Goal: Task Accomplishment & Management: Manage account settings

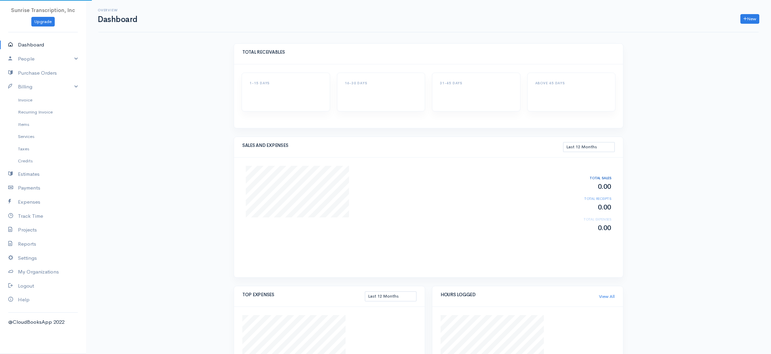
select select "365"
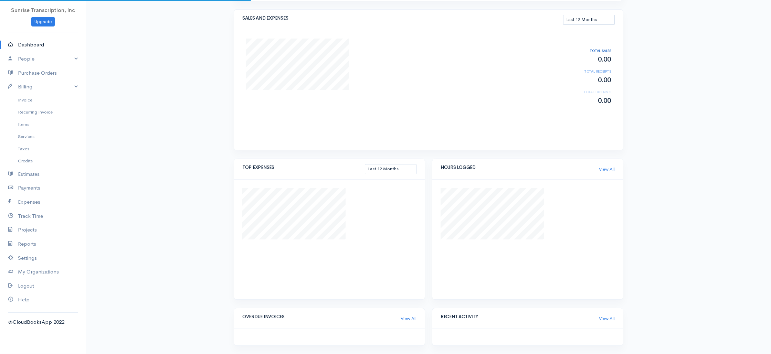
scroll to position [210, 0]
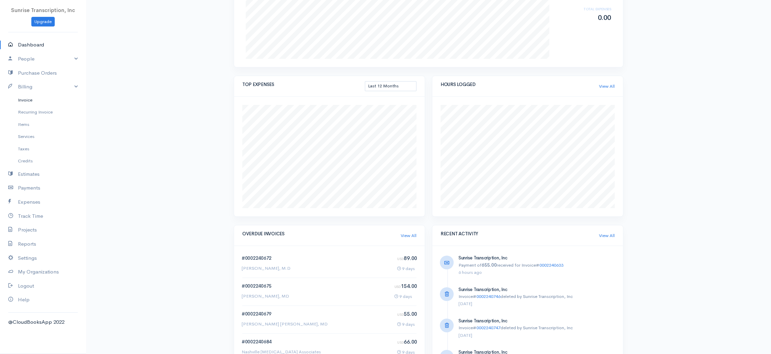
drag, startPoint x: 31, startPoint y: 99, endPoint x: 195, endPoint y: 91, distance: 163.7
click at [31, 99] on link "Invoice" at bounding box center [43, 100] width 86 height 12
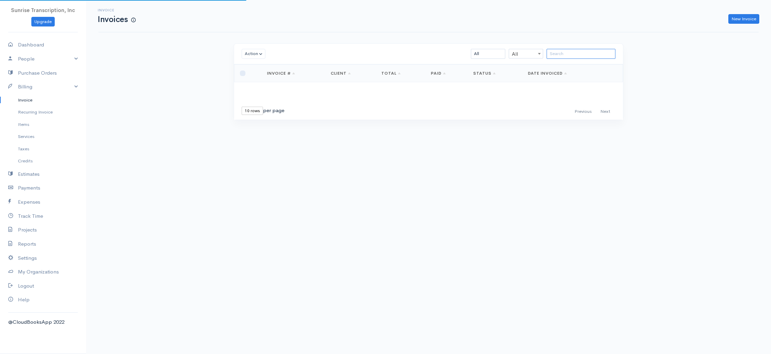
click at [593, 53] on input "search" at bounding box center [581, 54] width 69 height 10
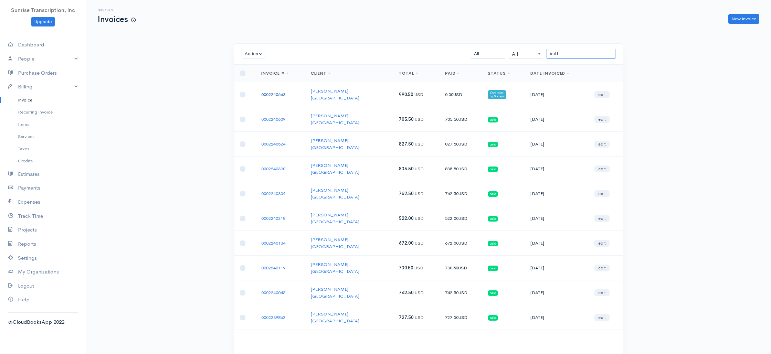
type input "butt"
click at [279, 92] on link "0002240663" at bounding box center [273, 95] width 24 height 6
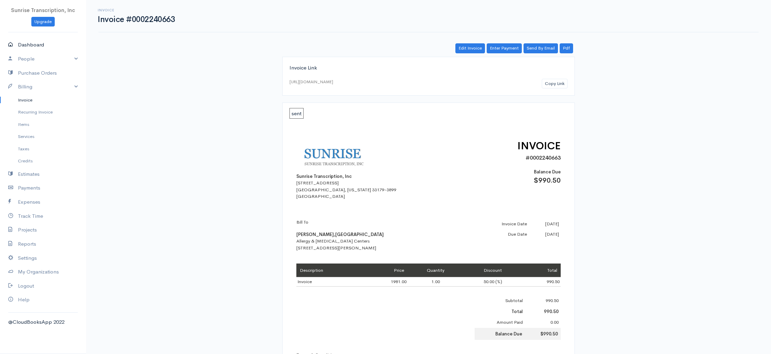
click at [28, 43] on link "Dashboard" at bounding box center [43, 45] width 86 height 14
select select "365"
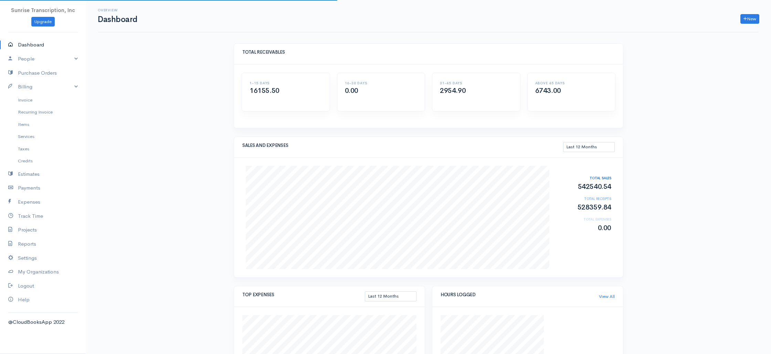
click at [181, 89] on div "Overview Dashboard New Invoice Client Quote Project Invoices Quotes Clients Exp…" at bounding box center [428, 334] width 685 height 668
click at [26, 98] on link "Invoice" at bounding box center [43, 100] width 86 height 12
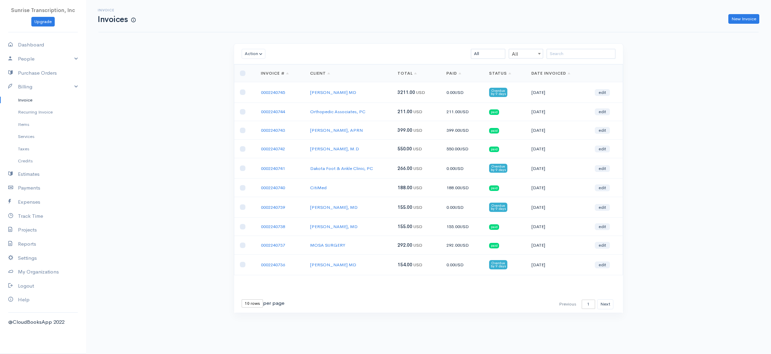
click at [140, 126] on div "Invoice Invoices New Invoice Action Archive Delete Download PDF Send Mark as Se…" at bounding box center [428, 169] width 685 height 339
click at [214, 67] on div "Invoice Invoices New Invoice Action Archive Delete Download PDF Send Mark as Se…" at bounding box center [428, 169] width 685 height 339
click at [570, 55] on input "search" at bounding box center [581, 54] width 69 height 10
click at [494, 54] on select "All Draft Viewed Sent Paid Partial Overdue Unpaid/Open" at bounding box center [488, 54] width 34 height 10
click at [606, 304] on button "Next" at bounding box center [605, 304] width 16 height 10
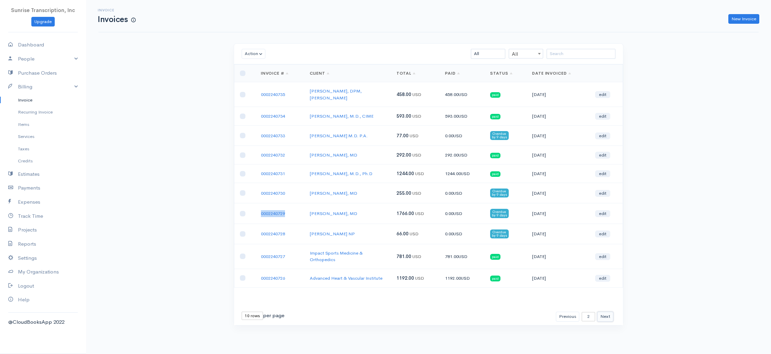
click at [608, 312] on button "Next" at bounding box center [605, 317] width 16 height 10
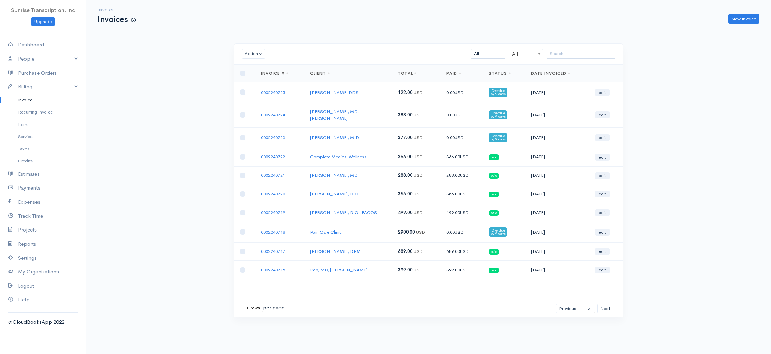
click at [386, 169] on td "Ravi P. Gupta, MD" at bounding box center [348, 175] width 87 height 19
click at [611, 304] on button "Next" at bounding box center [605, 309] width 16 height 10
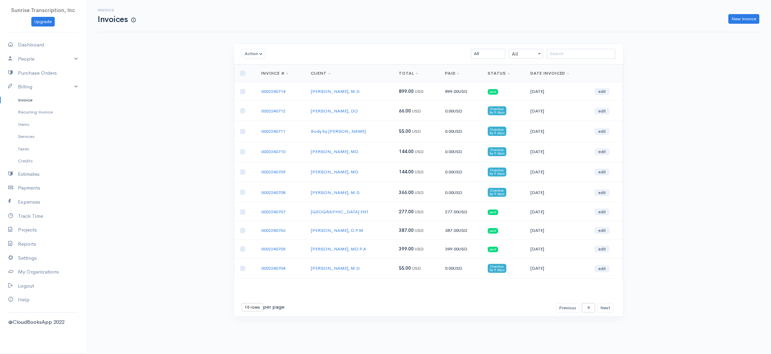
click at [387, 117] on td "Richard Meadows, DO" at bounding box center [349, 111] width 88 height 20
click at [607, 308] on button "Next" at bounding box center [605, 308] width 16 height 10
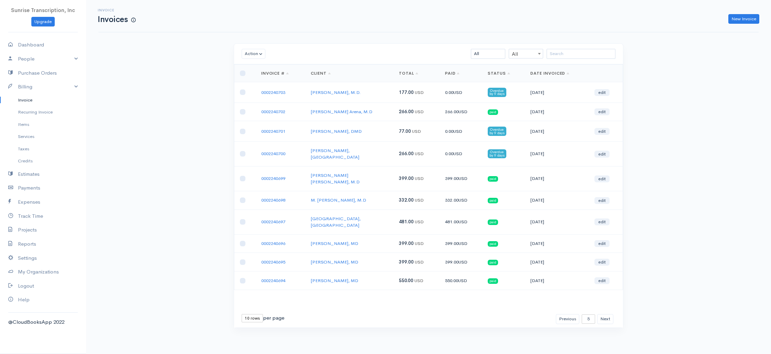
click at [650, 266] on div "Invoice Invoices New Invoice Action Archive Delete Download PDF Send Mark as Se…" at bounding box center [428, 177] width 685 height 354
click at [683, 251] on div "Invoice Invoices New Invoice Action Archive Delete Download PDF Send Mark as Se…" at bounding box center [428, 177] width 685 height 354
click at [631, 191] on div "Action Archive Delete Download PDF Send Mark as Sent Mark Un-Sent Enter Payment…" at bounding box center [428, 198] width 413 height 310
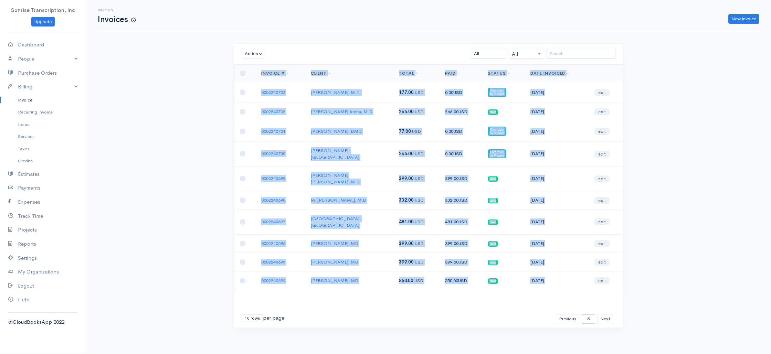
click at [631, 191] on div "Action Archive Delete Download PDF Send Mark as Sent Mark Un-Sent Enter Payment…" at bounding box center [428, 198] width 413 height 310
click at [630, 191] on div "Action Archive Delete Download PDF Send Mark as Sent Mark Un-Sent Enter Payment…" at bounding box center [428, 198] width 413 height 310
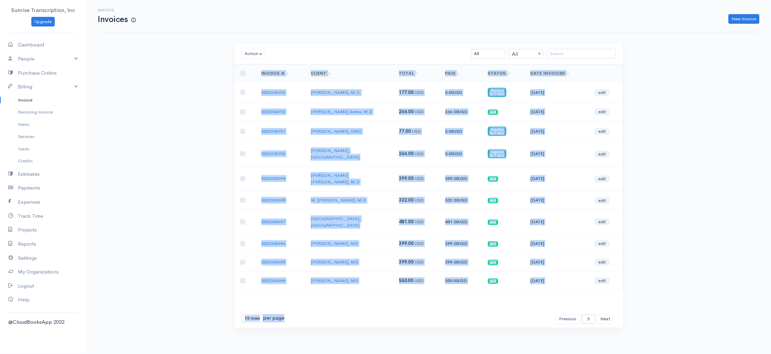
click at [630, 191] on div "Action Archive Delete Download PDF Send Mark as Sent Mark Un-Sent Enter Payment…" at bounding box center [428, 198] width 413 height 310
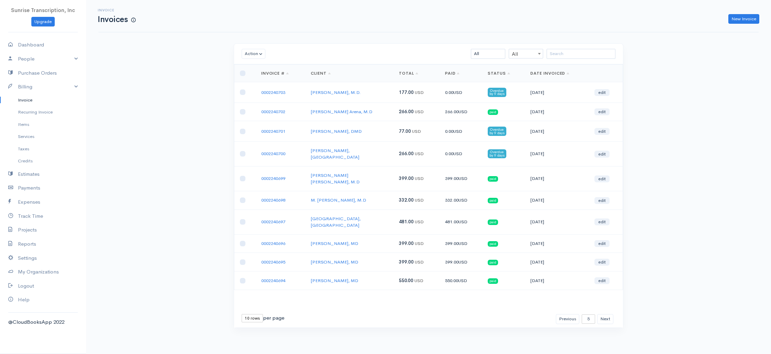
click at [630, 191] on div "Action Archive Delete Download PDF Send Mark as Sent Mark Un-Sent Enter Payment…" at bounding box center [428, 198] width 413 height 310
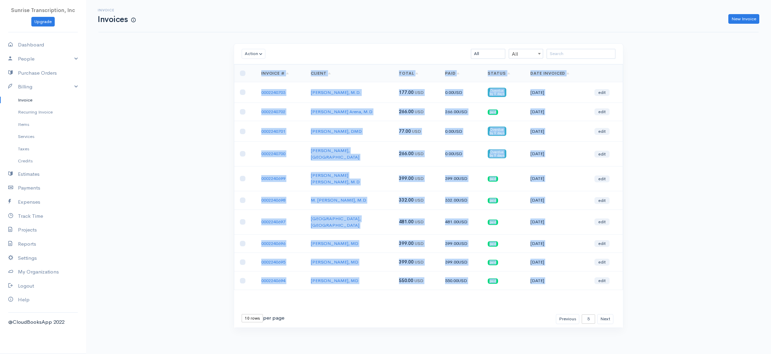
click at [630, 191] on div "Action Archive Delete Download PDF Send Mark as Sent Mark Un-Sent Enter Payment…" at bounding box center [428, 198] width 413 height 310
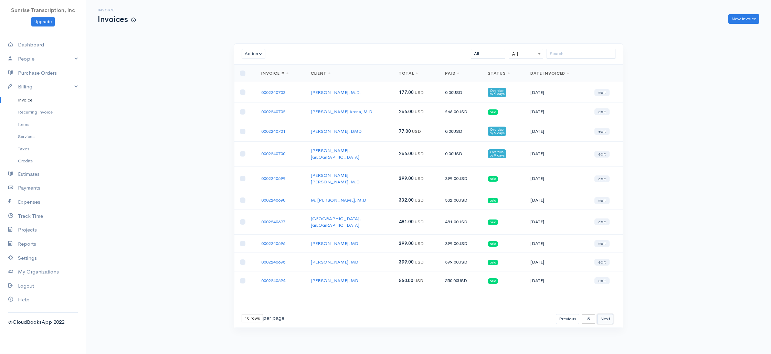
click at [605, 314] on button "Next" at bounding box center [605, 319] width 16 height 10
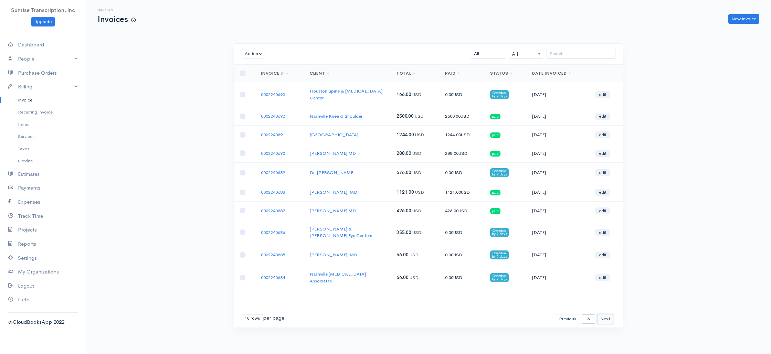
click at [604, 314] on button "Next" at bounding box center [605, 319] width 16 height 10
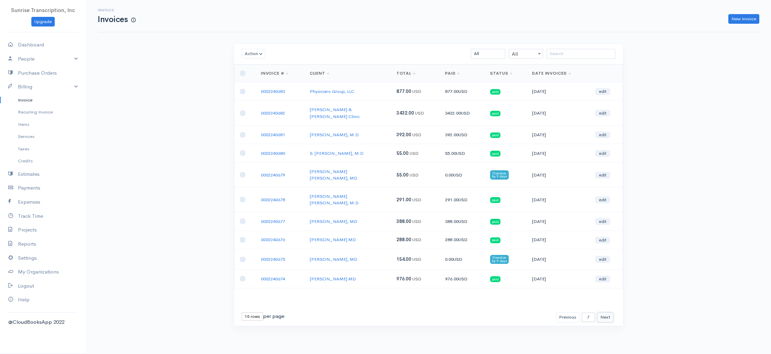
click at [607, 313] on button "Next" at bounding box center [605, 318] width 16 height 10
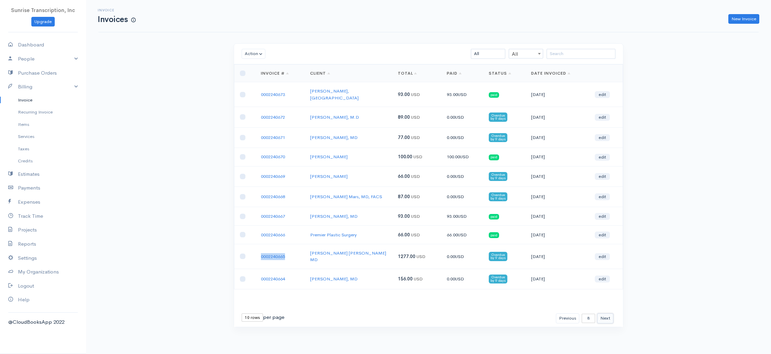
click at [604, 314] on button "Next" at bounding box center [605, 319] width 16 height 10
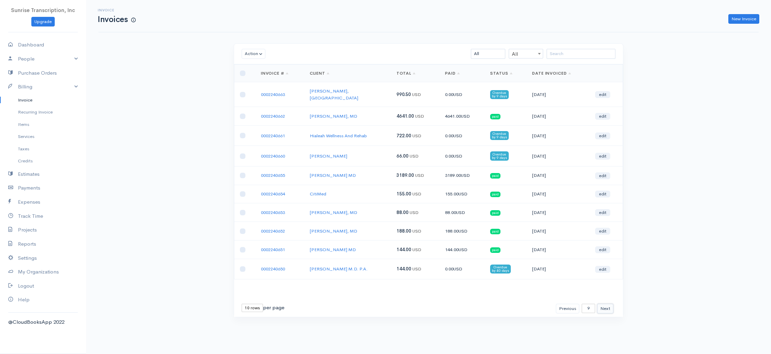
click at [611, 304] on button "Next" at bounding box center [605, 309] width 16 height 10
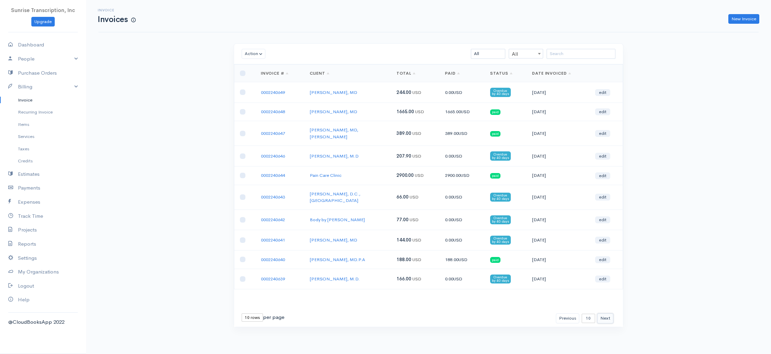
click at [607, 314] on button "Next" at bounding box center [605, 319] width 16 height 10
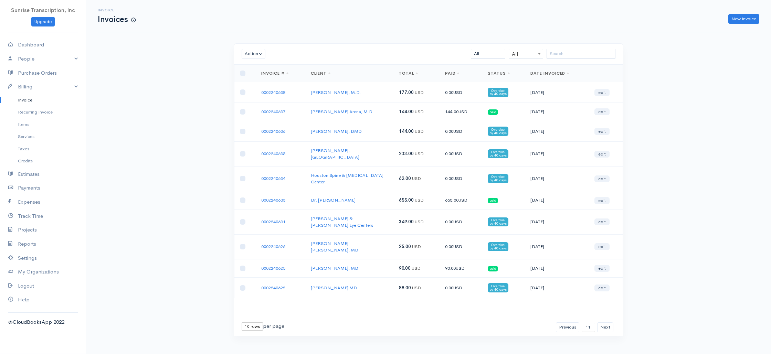
click at [640, 249] on div "Invoice Invoices New Invoice Action Archive Delete Download PDF Send Mark as Se…" at bounding box center [428, 181] width 685 height 362
drag, startPoint x: 606, startPoint y: 315, endPoint x: 645, endPoint y: 302, distance: 40.7
click at [645, 302] on div "Invoice Invoices New Invoice Action Archive Delete Download PDF Send Mark as Se…" at bounding box center [428, 181] width 685 height 362
click at [609, 323] on button "Next" at bounding box center [605, 328] width 16 height 10
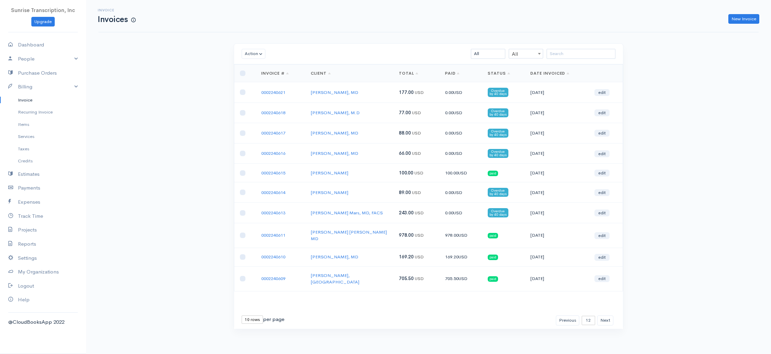
click at [656, 269] on div "Invoice Invoices New Invoice Action Archive Delete Download PDF Send Mark as Se…" at bounding box center [428, 177] width 685 height 355
click at [526, 231] on td "07-08-2025" at bounding box center [557, 235] width 64 height 25
click at [650, 237] on div "Invoice Invoices New Invoice Action Archive Delete Download PDF Send Mark as Se…" at bounding box center [428, 177] width 685 height 355
click at [608, 316] on button "Next" at bounding box center [605, 321] width 16 height 10
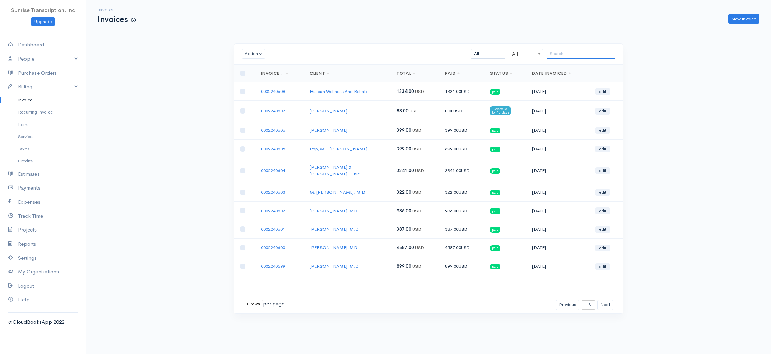
click at [566, 54] on input "search" at bounding box center [581, 54] width 69 height 10
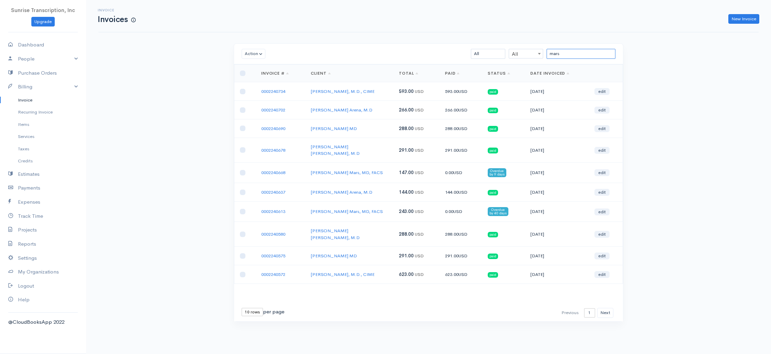
click at [590, 56] on input "mars" at bounding box center [581, 54] width 69 height 10
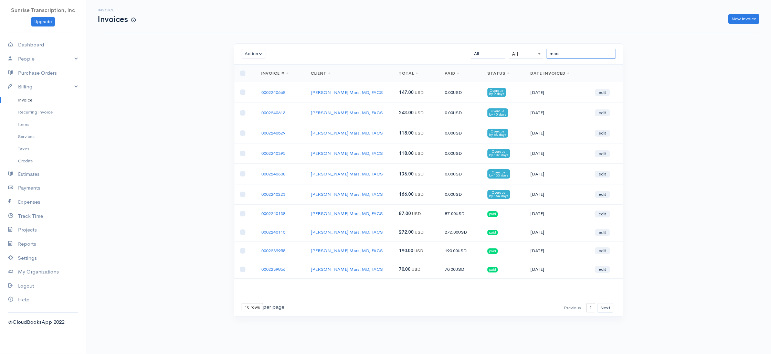
type input "mars"
click at [245, 90] on td at bounding box center [244, 92] width 21 height 20
click at [244, 91] on input "checkbox" at bounding box center [243, 93] width 6 height 6
checkbox input "true"
click at [242, 112] on input "checkbox" at bounding box center [243, 113] width 6 height 6
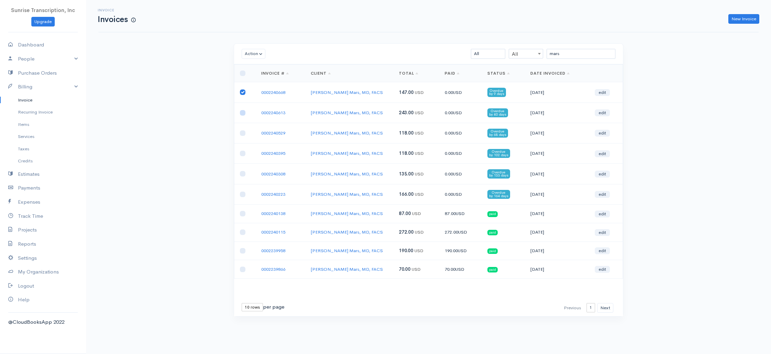
checkbox input "true"
click at [243, 132] on input "checkbox" at bounding box center [243, 133] width 6 height 6
checkbox input "true"
click at [243, 152] on input "checkbox" at bounding box center [243, 154] width 6 height 6
checkbox input "true"
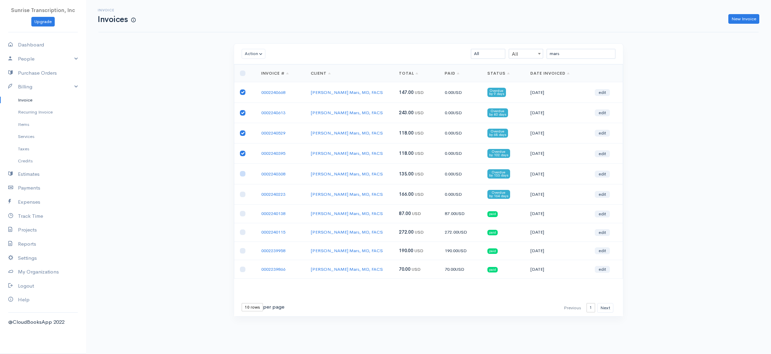
click at [242, 175] on input "checkbox" at bounding box center [243, 174] width 6 height 6
checkbox input "true"
click at [241, 193] on input "checkbox" at bounding box center [243, 195] width 6 height 6
checkbox input "true"
click at [250, 53] on button "Action" at bounding box center [254, 54] width 24 height 10
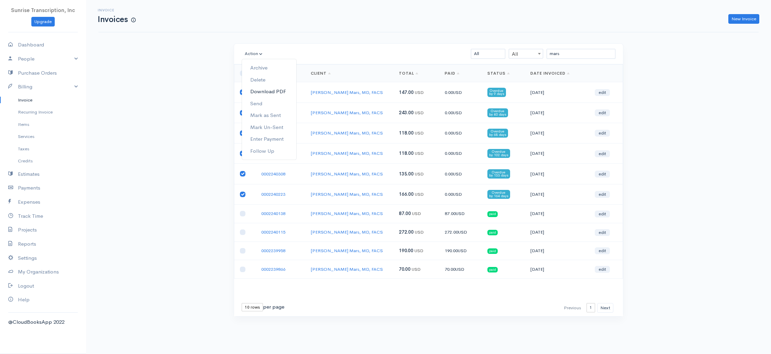
click at [251, 94] on link "Download PDF" at bounding box center [269, 92] width 54 height 12
click at [350, 92] on link "Patricia N. Mars, MD, FACS" at bounding box center [347, 93] width 72 height 6
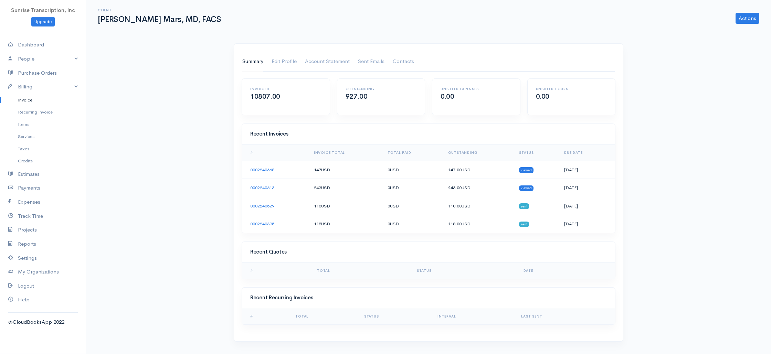
click at [35, 104] on link "Invoice" at bounding box center [43, 100] width 86 height 12
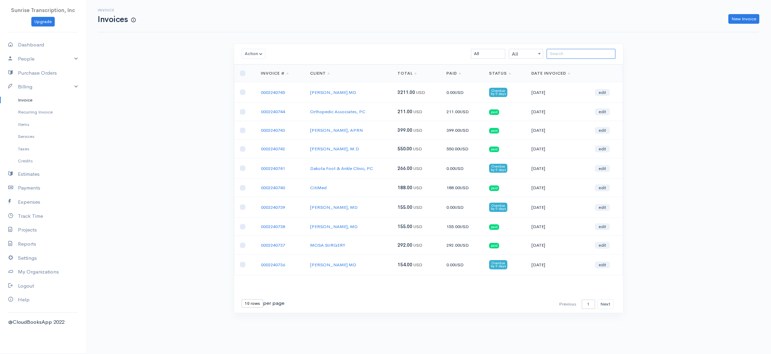
click at [569, 54] on input "search" at bounding box center [581, 54] width 69 height 10
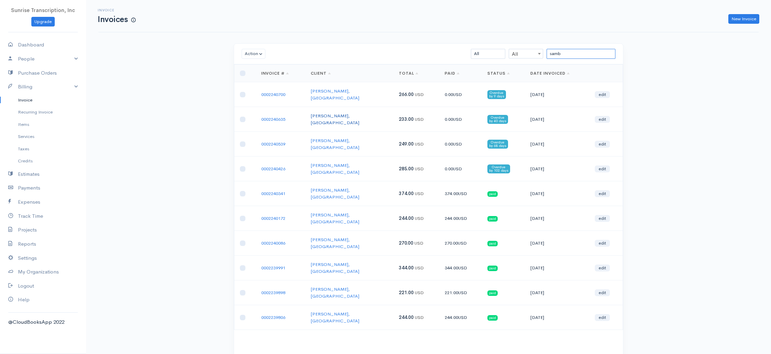
type input "samb"
click at [342, 113] on link "Odaiyappa Sambandam, MD" at bounding box center [335, 119] width 49 height 13
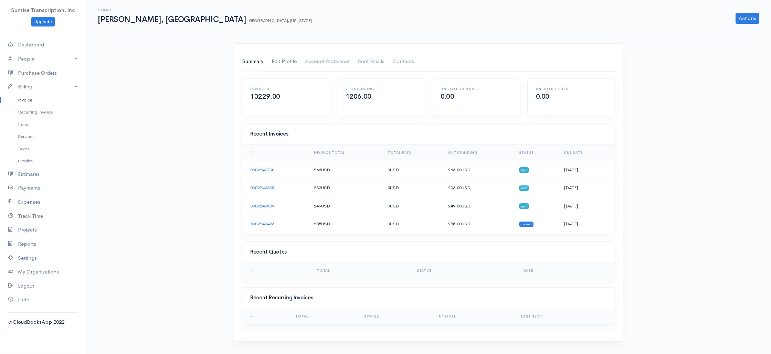
click at [284, 62] on link "Edit Profile" at bounding box center [284, 61] width 25 height 19
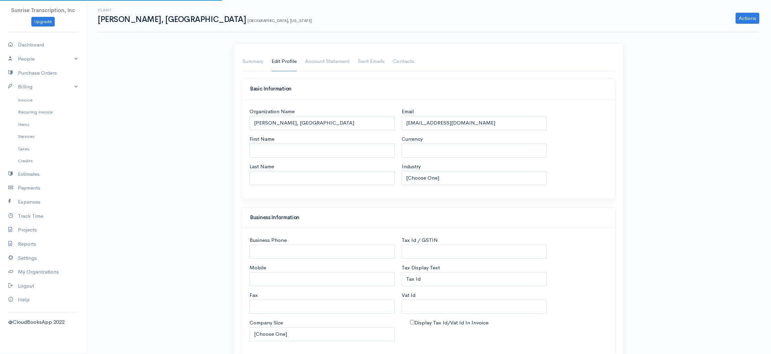
select select "USD"
select select "[GEOGRAPHIC_DATA]"
click at [515, 124] on input "osam@cardiology.comcastbiz.net" at bounding box center [474, 123] width 145 height 14
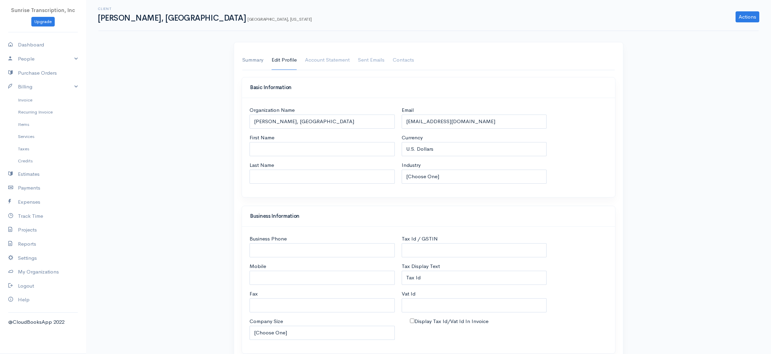
click at [250, 63] on link "Summary" at bounding box center [252, 60] width 21 height 19
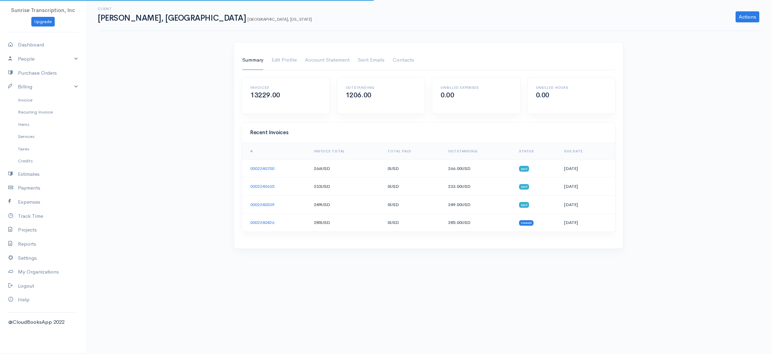
scroll to position [0, 0]
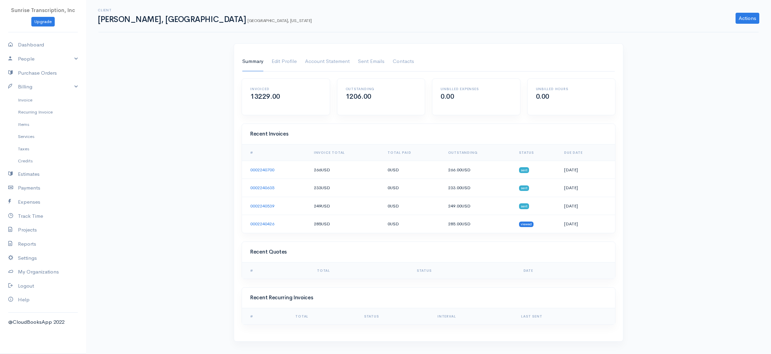
click at [247, 63] on link "Summary" at bounding box center [252, 61] width 21 height 19
click at [158, 23] on h1 "Odaiyappa Sambandam, MD Port Charlotte, Florida" at bounding box center [205, 19] width 214 height 9
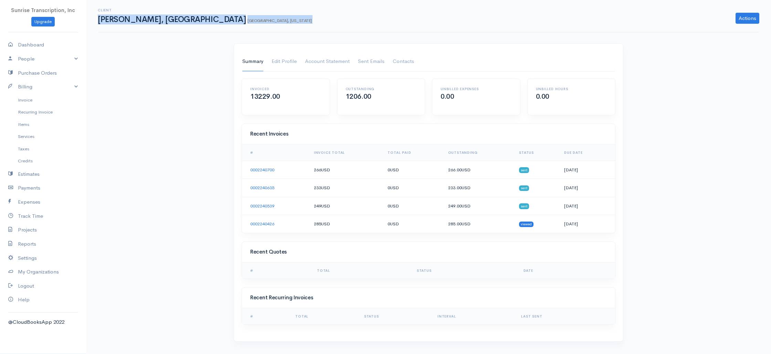
click at [158, 23] on h1 "Odaiyappa Sambandam, MD Port Charlotte, Florida" at bounding box center [205, 19] width 214 height 9
click at [163, 21] on h1 "Odaiyappa Sambandam, MD Port Charlotte, Florida" at bounding box center [205, 19] width 214 height 9
copy h1 "Sambandam"
click at [43, 98] on link "Invoice" at bounding box center [43, 100] width 86 height 12
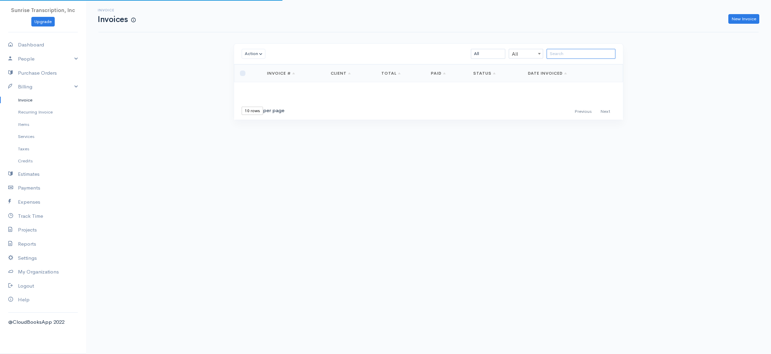
click at [598, 53] on input "search" at bounding box center [581, 54] width 69 height 10
paste input "Sambandam"
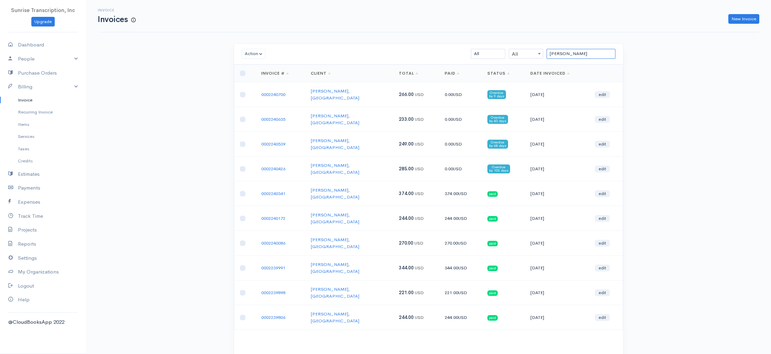
type input "Sambandam"
click at [608, 354] on button "Next" at bounding box center [605, 360] width 16 height 10
click at [608, 351] on div "First Previous 1 2 3 4 5 6 Next Last 10 rows 25 rows 50 rows per page" at bounding box center [428, 359] width 389 height 17
click at [606, 354] on button "Next" at bounding box center [605, 360] width 16 height 10
click at [240, 166] on input "checkbox" at bounding box center [243, 169] width 6 height 6
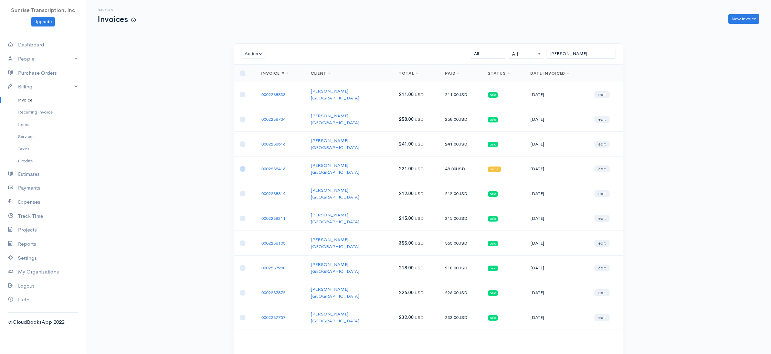
checkbox input "true"
drag, startPoint x: 255, startPoint y: 54, endPoint x: 251, endPoint y: 60, distance: 7.4
click at [255, 54] on button "Action" at bounding box center [254, 54] width 24 height 10
click at [256, 79] on link "Delete" at bounding box center [269, 80] width 54 height 12
click at [608, 354] on button "Next" at bounding box center [605, 360] width 16 height 10
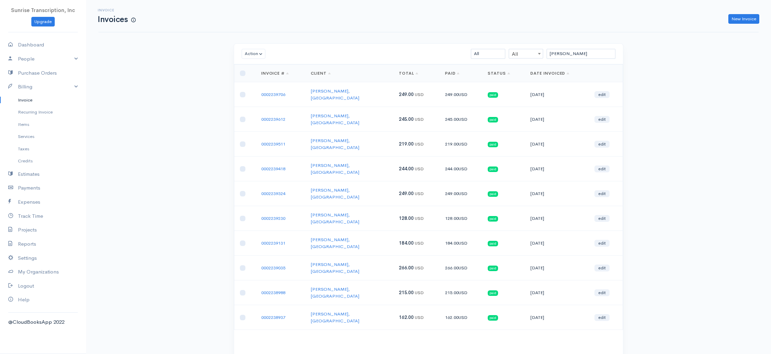
click at [608, 306] on div "Action Archive Delete Download PDF Send Mark as Sent Mark Un-Sent Enter Payment…" at bounding box center [428, 209] width 397 height 333
click at [608, 354] on button "Next" at bounding box center [605, 360] width 16 height 10
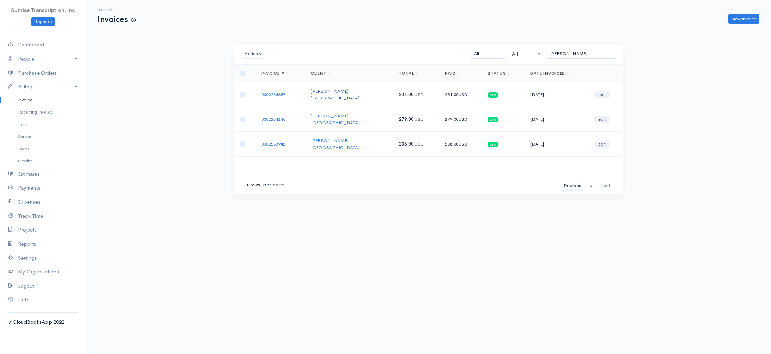
click at [328, 90] on link "Odaiyappa Sambandam, MD" at bounding box center [335, 94] width 49 height 13
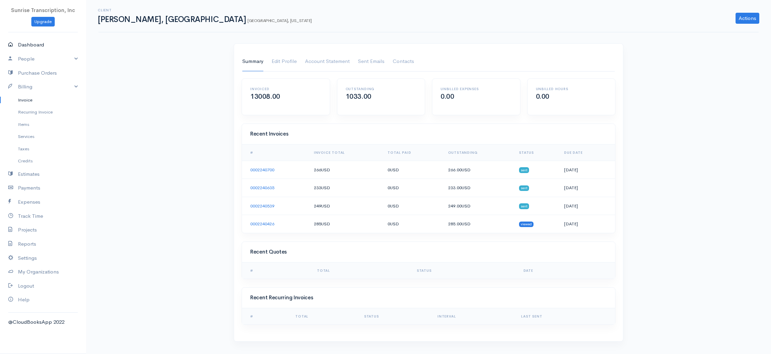
click at [29, 43] on link "Dashboard" at bounding box center [43, 45] width 86 height 14
select select "365"
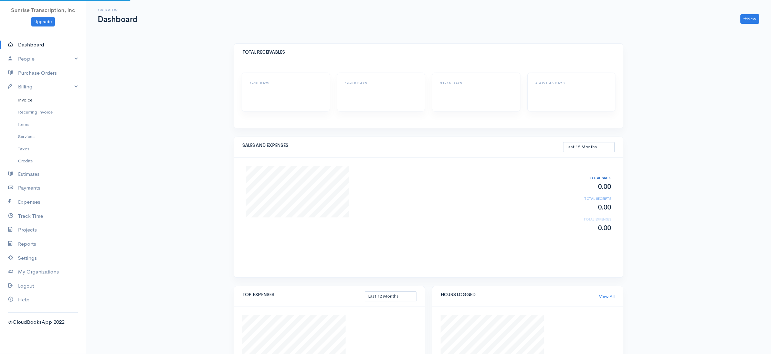
click at [25, 104] on link "Invoice" at bounding box center [43, 100] width 86 height 12
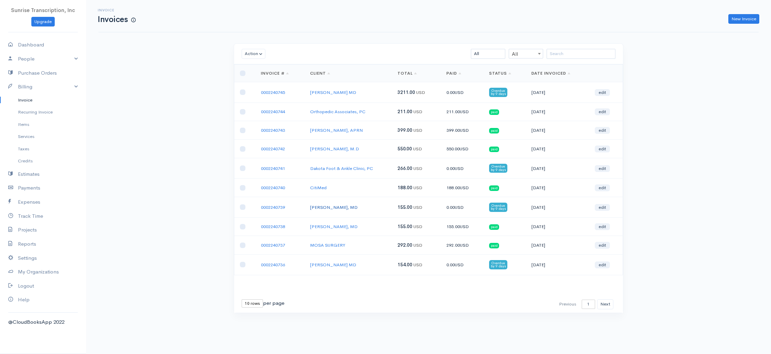
click at [313, 206] on link "John Pappas, MD" at bounding box center [334, 207] width 48 height 6
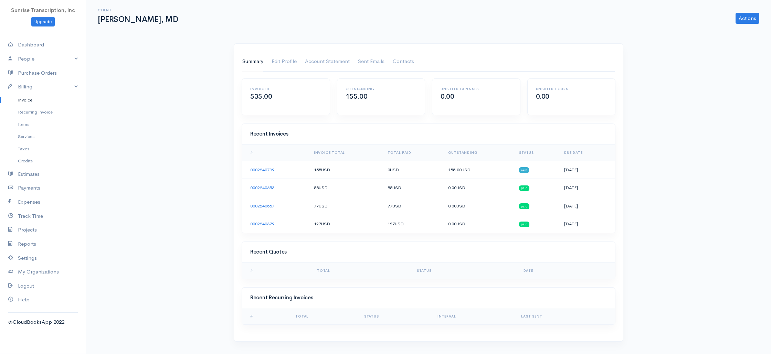
click at [33, 99] on link "Invoice" at bounding box center [43, 100] width 86 height 12
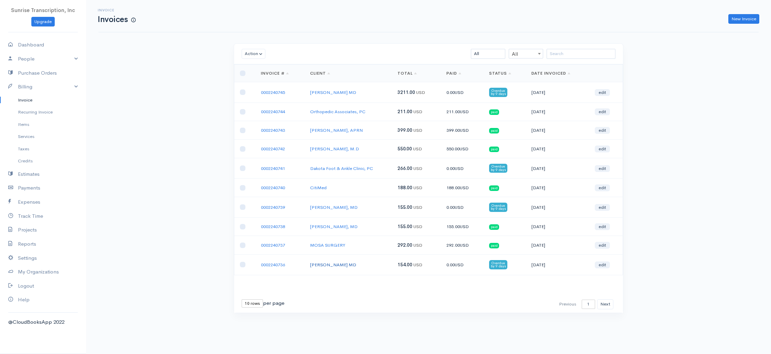
click at [327, 264] on link "Mitchell Taylor MD" at bounding box center [333, 265] width 46 height 6
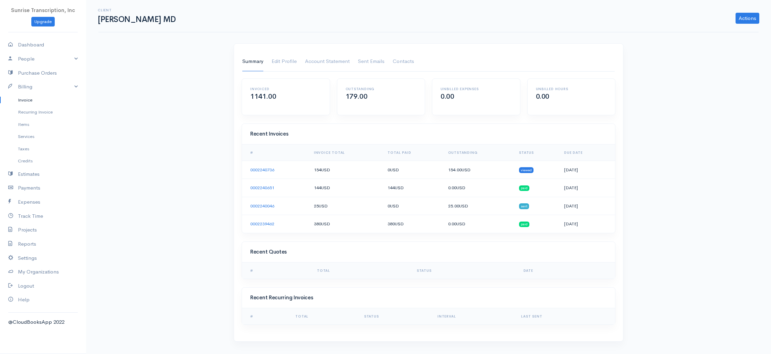
click at [32, 98] on link "Invoice" at bounding box center [43, 100] width 86 height 12
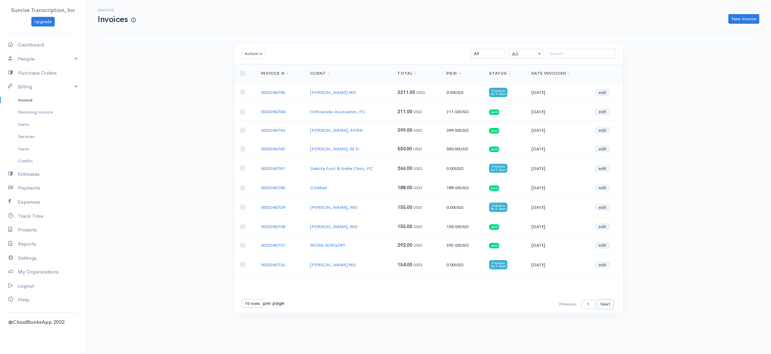
drag, startPoint x: 609, startPoint y: 304, endPoint x: 594, endPoint y: 295, distance: 17.1
click at [609, 304] on button "Next" at bounding box center [605, 304] width 16 height 10
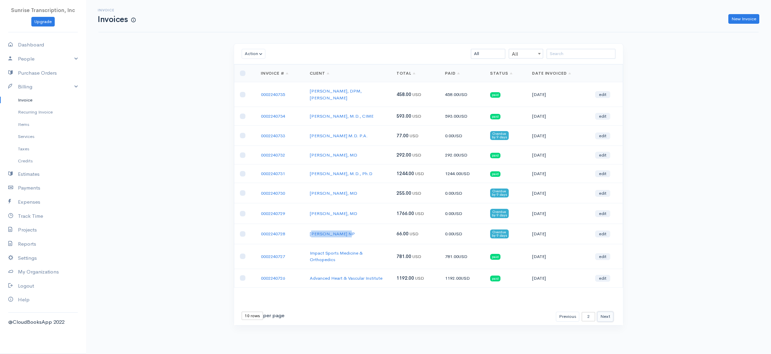
click at [606, 312] on button "Next" at bounding box center [605, 317] width 16 height 10
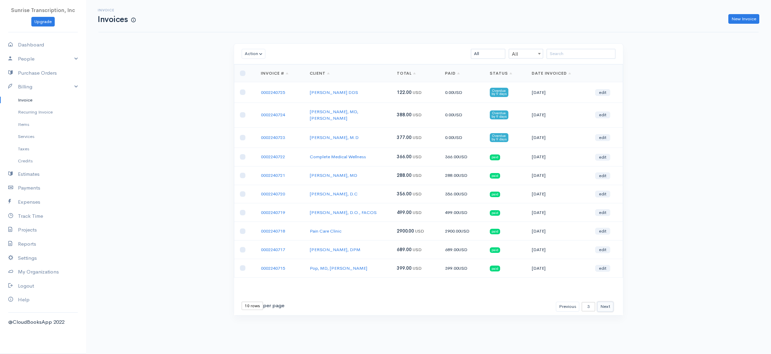
drag, startPoint x: 607, startPoint y: 304, endPoint x: 614, endPoint y: 296, distance: 10.2
click at [607, 304] on button "Next" at bounding box center [605, 307] width 16 height 10
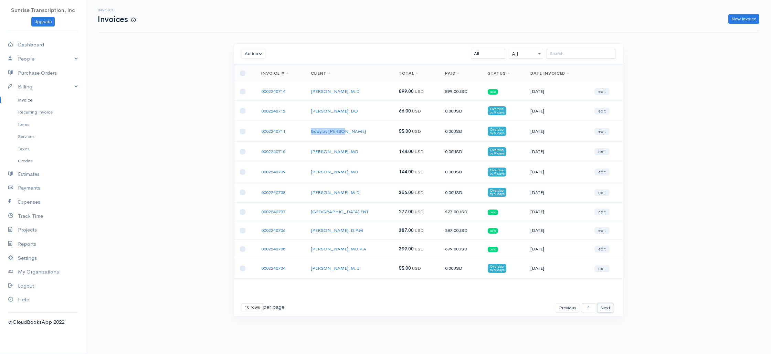
click at [607, 307] on button "Next" at bounding box center [605, 308] width 16 height 10
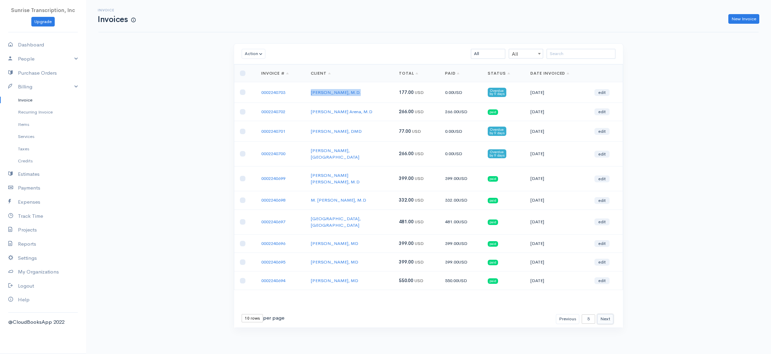
click at [607, 314] on button "Next" at bounding box center [605, 319] width 16 height 10
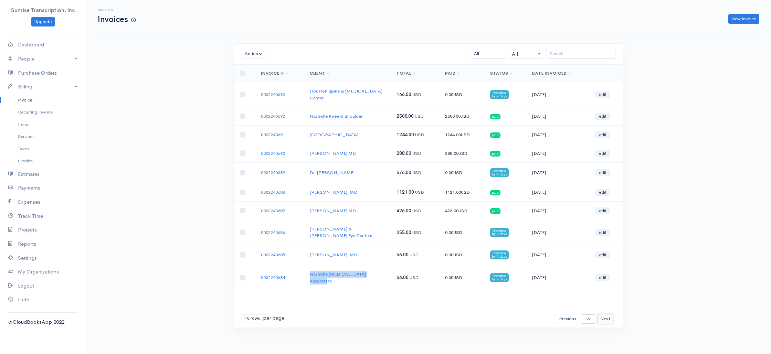
click at [609, 314] on button "Next" at bounding box center [605, 319] width 16 height 10
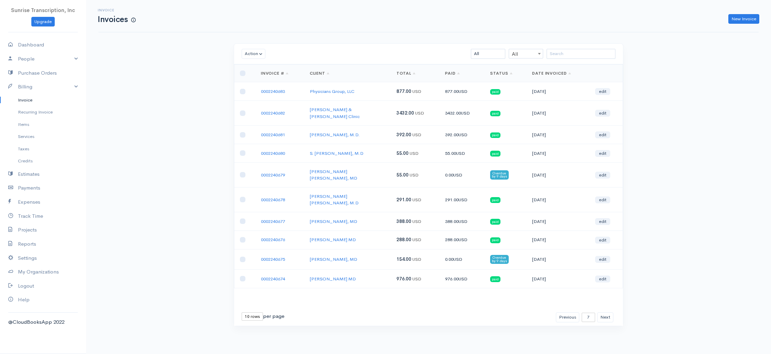
click at [663, 245] on div "Invoice Invoices New Invoice Action Archive Delete Download PDF Send Mark as Se…" at bounding box center [428, 176] width 685 height 352
click at [605, 313] on button "Next" at bounding box center [605, 318] width 16 height 10
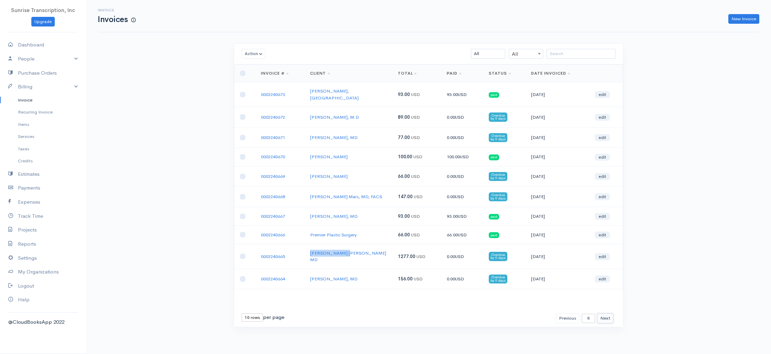
click at [606, 314] on button "Next" at bounding box center [605, 319] width 16 height 10
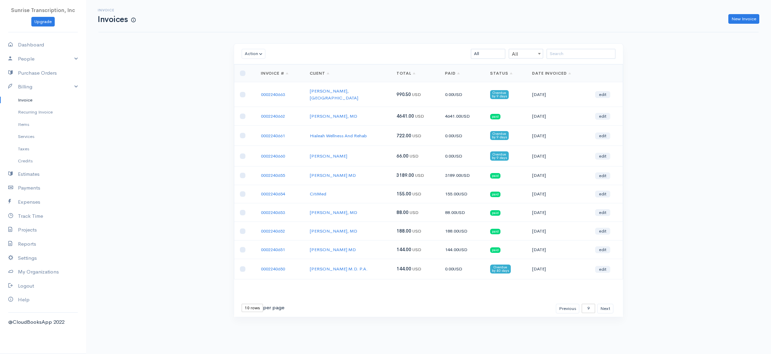
click at [171, 84] on div "Invoice Invoices New Invoice Action Archive Delete Download PDF Send Mark as Se…" at bounding box center [428, 171] width 685 height 343
click at [52, 47] on link "Dashboard" at bounding box center [43, 45] width 86 height 14
select select "365"
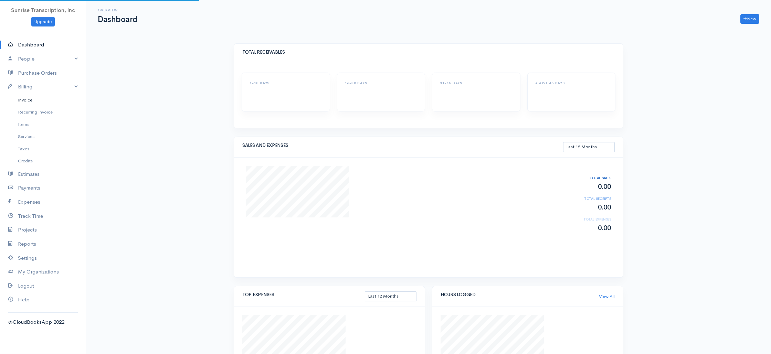
click at [24, 98] on link "Invoice" at bounding box center [43, 100] width 86 height 12
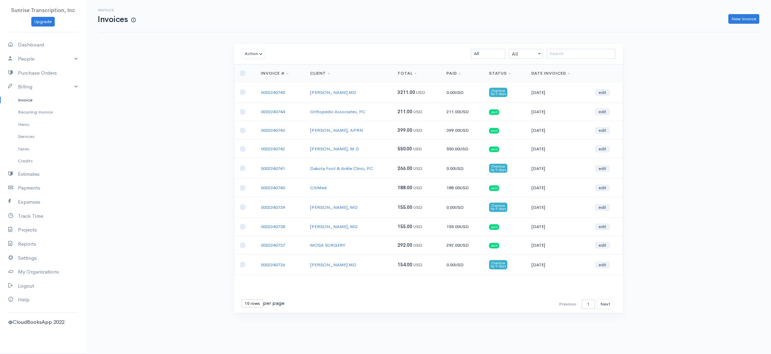
click at [159, 107] on div "Invoice Invoices New Invoice Action Archive Delete Download PDF Send Mark as Se…" at bounding box center [428, 169] width 685 height 339
click at [586, 53] on input "search" at bounding box center [581, 54] width 69 height 10
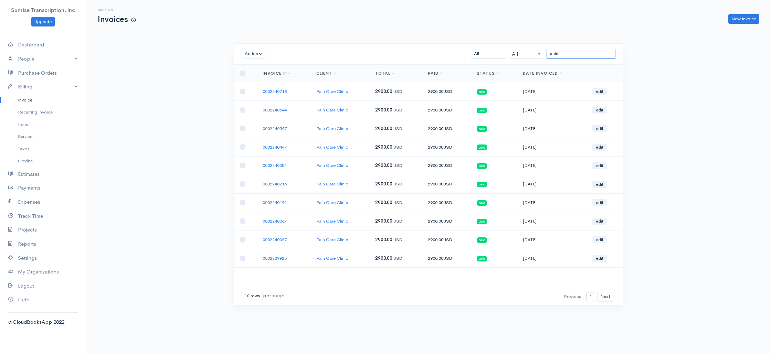
type input "pain"
click at [45, 37] on nav "Sunrise Transcription, Inc Upgrade Dashboard People Clients Vendors Staff Users…" at bounding box center [43, 177] width 86 height 354
click at [40, 42] on link "Dashboard" at bounding box center [43, 45] width 86 height 14
select select "365"
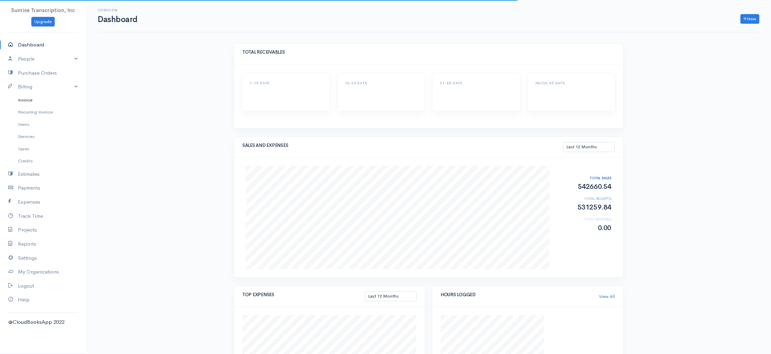
click at [28, 104] on link "Invoice" at bounding box center [43, 100] width 86 height 12
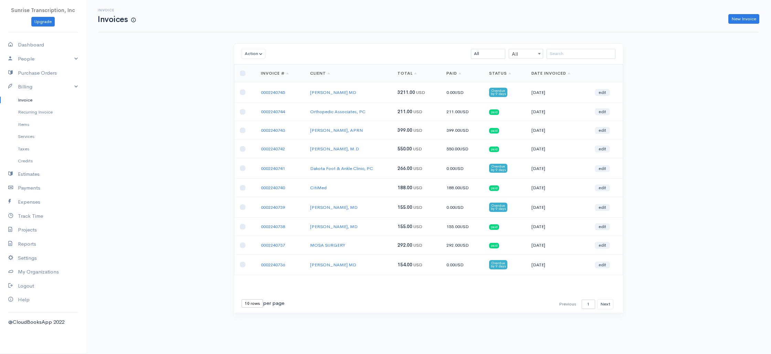
click at [169, 93] on div "Invoice Invoices New Invoice Action Archive Delete Download PDF Send Mark as Se…" at bounding box center [428, 169] width 685 height 339
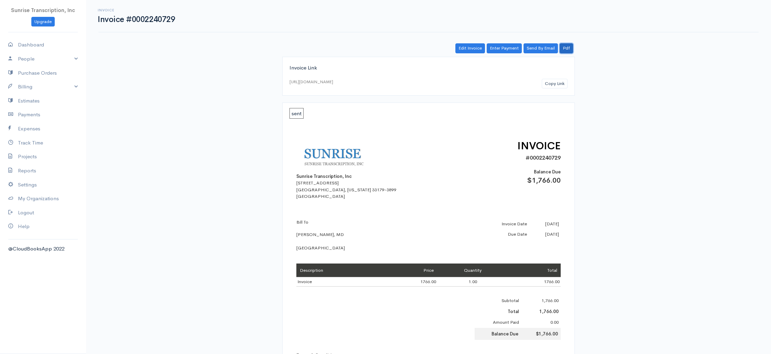
click at [569, 49] on link "Pdf" at bounding box center [566, 48] width 13 height 10
click at [465, 48] on link "Edit Invoice" at bounding box center [470, 48] width 30 height 10
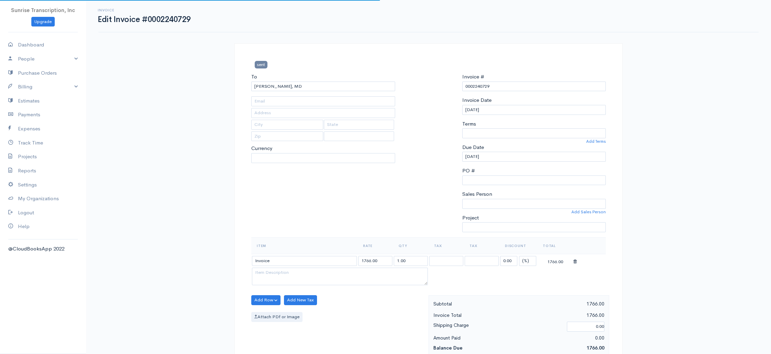
type input "nadia@salilguptamd.com"
select select
select select "[GEOGRAPHIC_DATA]"
select select "USD"
select select "0"
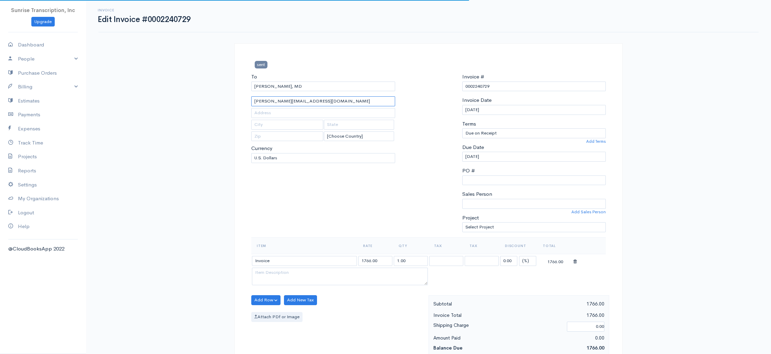
click at [323, 103] on input "nadia@salilguptamd.com" at bounding box center [323, 101] width 144 height 10
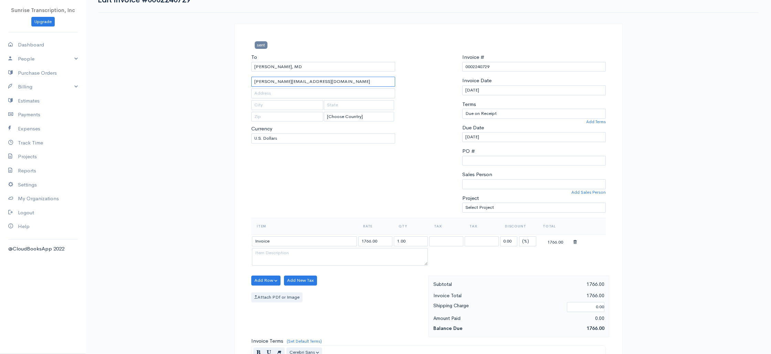
scroll to position [21, 0]
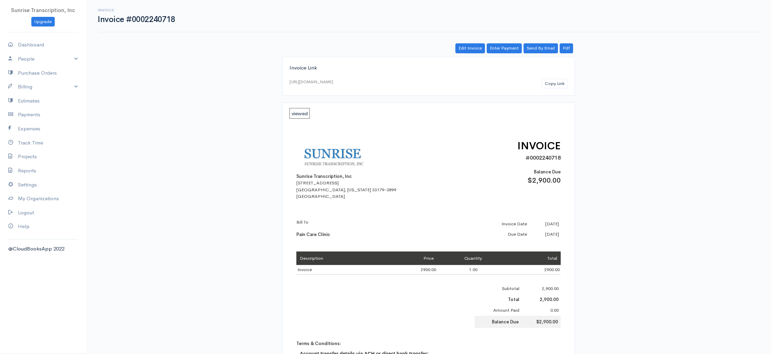
click at [476, 98] on div "Invoice Link https://www.cloudbooksapp.com/app/invoice/?auth=1754643427fZs85Jse…" at bounding box center [428, 314] width 397 height 515
drag, startPoint x: 497, startPoint y: 46, endPoint x: 488, endPoint y: 63, distance: 19.3
click at [497, 46] on link "Enter Payment" at bounding box center [504, 48] width 35 height 10
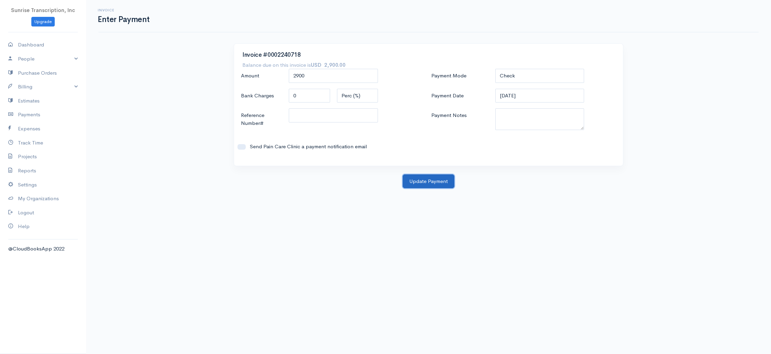
click at [432, 179] on button "Update Payment" at bounding box center [429, 182] width 52 height 14
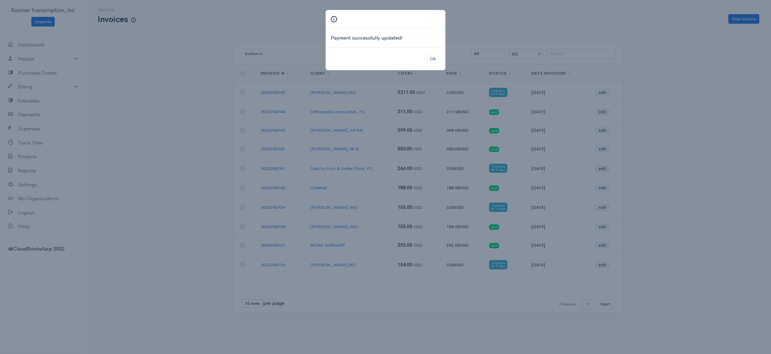
click at [461, 28] on div "Payment successfully updated! Ok" at bounding box center [385, 177] width 771 height 354
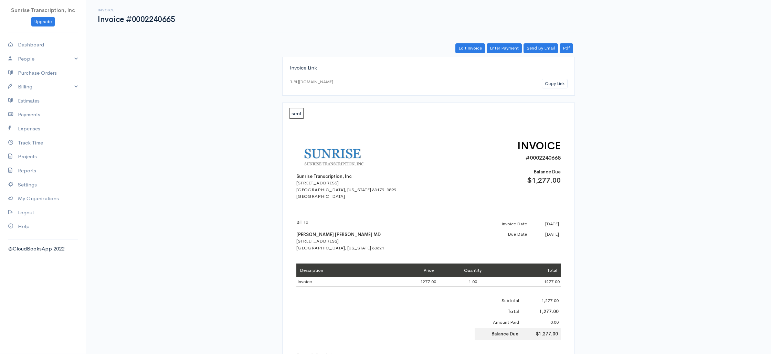
click at [426, 164] on div "Sunrise Transcription, Inc 382 NE 191st St PMB 908193 Miami, Florida 33179-3899…" at bounding box center [428, 169] width 264 height 62
click at [470, 45] on link "Edit Invoice" at bounding box center [470, 48] width 30 height 10
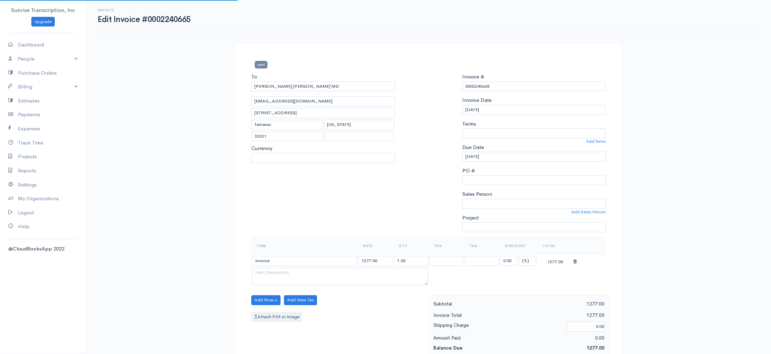
select select
select select "[GEOGRAPHIC_DATA]"
select select "USD"
select select "0"
click at [345, 102] on input "neurologycareofnorthbroward@yahoo.com" at bounding box center [323, 101] width 144 height 10
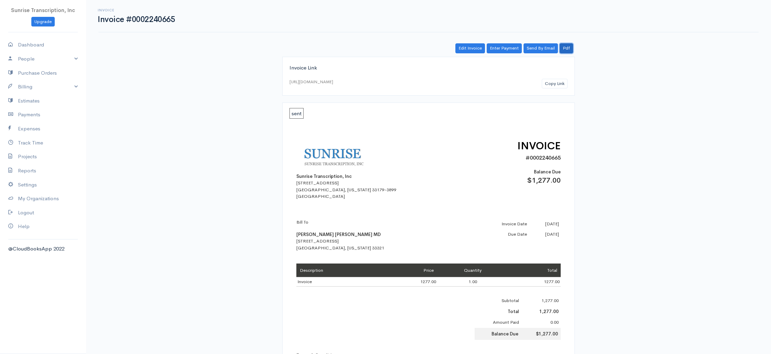
click at [567, 45] on link "Pdf" at bounding box center [566, 48] width 13 height 10
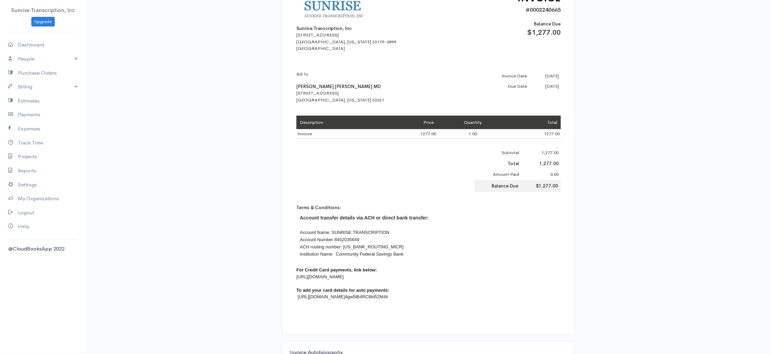
scroll to position [191, 0]
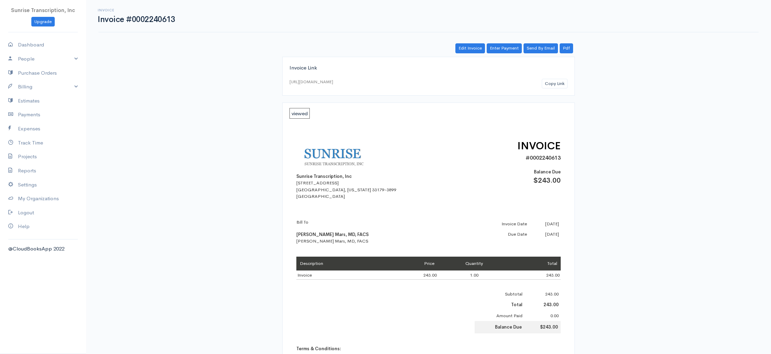
click at [420, 180] on div "Sunrise Transcription, Inc [STREET_ADDRESS][US_STATE] INVOICE #0002240613 Balan…" at bounding box center [428, 169] width 264 height 62
click at [322, 233] on b "[PERSON_NAME] Mars, MD, FACS" at bounding box center [332, 235] width 72 height 6
drag, startPoint x: 322, startPoint y: 233, endPoint x: 292, endPoint y: 213, distance: 36.1
click at [322, 233] on b "[PERSON_NAME] Mars, MD, FACS" at bounding box center [332, 235] width 72 height 6
copy b "Mars"
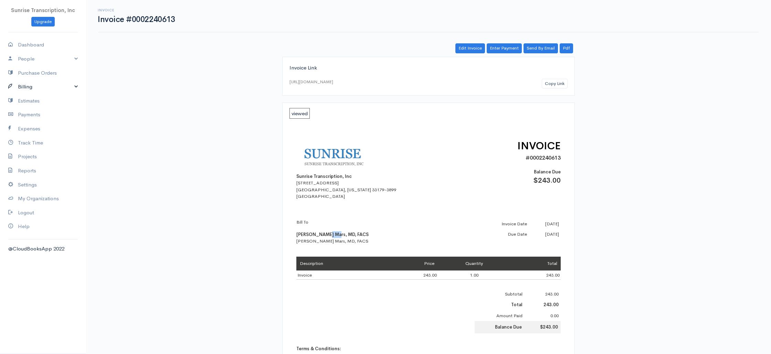
click at [35, 91] on link "Billing" at bounding box center [43, 87] width 86 height 14
drag, startPoint x: 34, startPoint y: 98, endPoint x: 113, endPoint y: 93, distance: 79.3
click at [34, 98] on link "Invoice" at bounding box center [43, 100] width 86 height 12
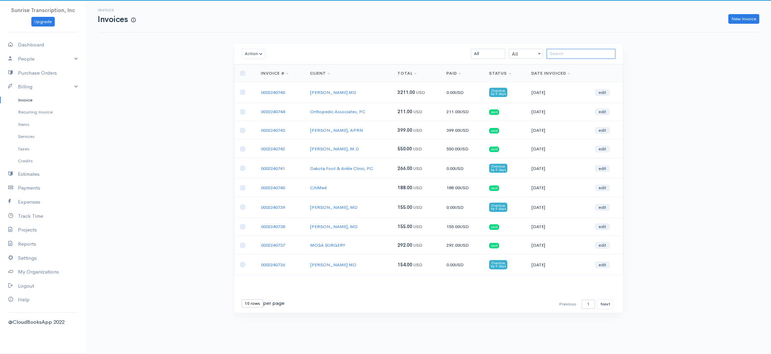
click at [576, 55] on input "search" at bounding box center [581, 54] width 69 height 10
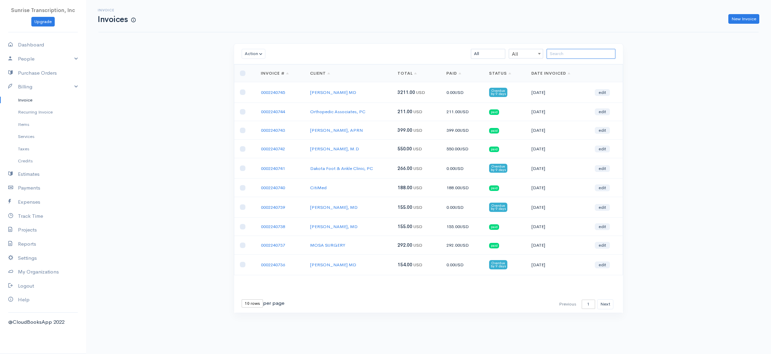
paste input "Mars"
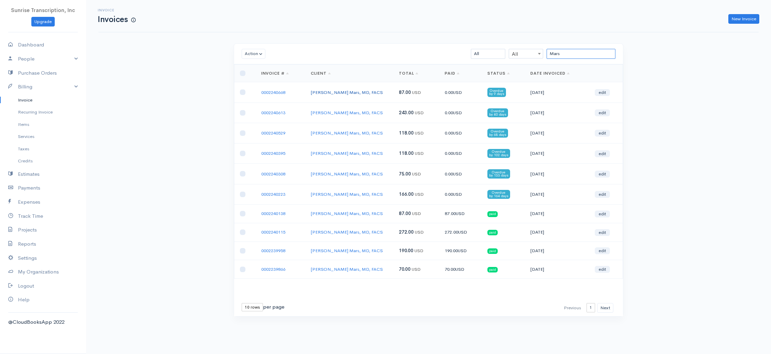
type input "Mars"
click at [335, 90] on link "[PERSON_NAME] Mars, MD, FACS" at bounding box center [347, 93] width 72 height 6
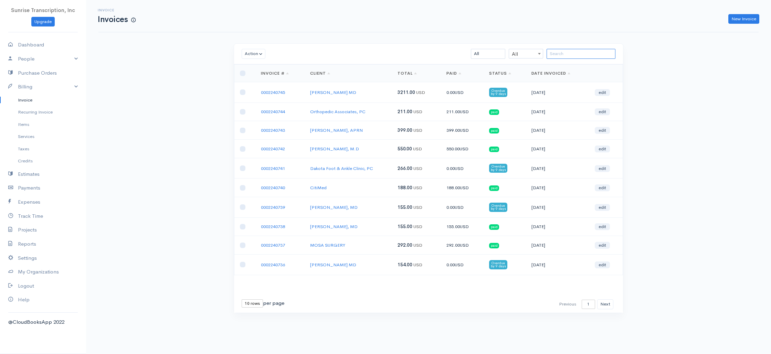
click at [567, 55] on input "search" at bounding box center [581, 54] width 69 height 10
paste input "Mars"
type input "Mars"
click at [689, 118] on div "Invoice Invoices New Invoice Action Archive Delete Download PDF Send Mark as Se…" at bounding box center [428, 169] width 685 height 339
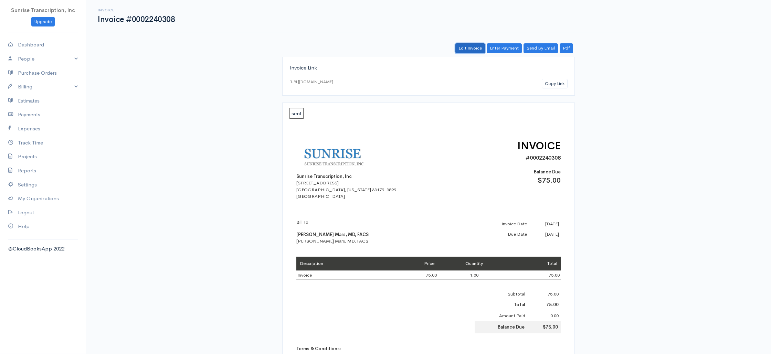
click at [465, 48] on link "Edit Invoice" at bounding box center [470, 48] width 30 height 10
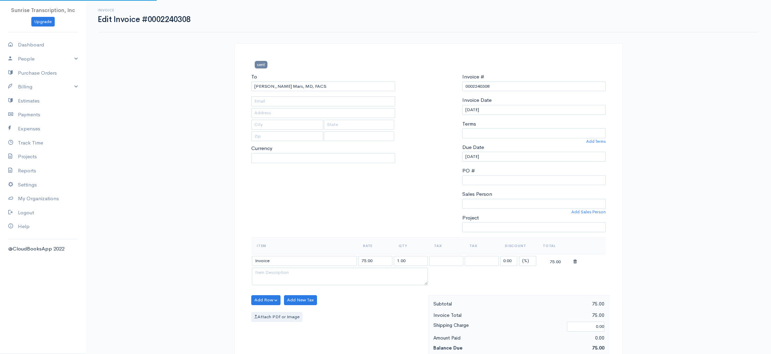
type input "[EMAIL_ADDRESS][DOMAIN_NAME]"
select select
select select "0"
select select "[GEOGRAPHIC_DATA]"
select select "USD"
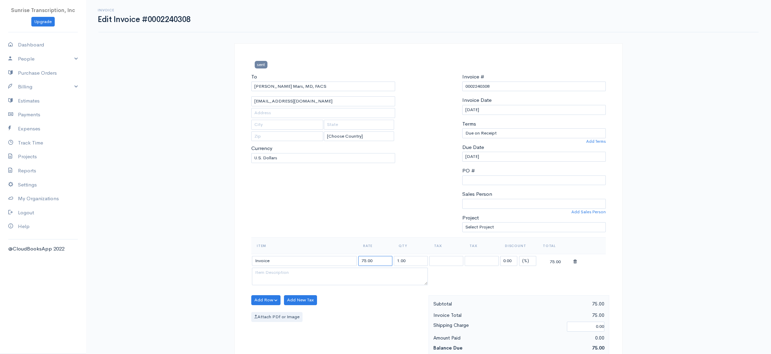
drag, startPoint x: 363, startPoint y: 260, endPoint x: 355, endPoint y: 260, distance: 8.3
click at [355, 260] on tr "Invoice 75.00 1.00 0.00 (%) Flat 75.00" at bounding box center [428, 260] width 355 height 13
type input "135.00"
click at [398, 234] on div "To [PERSON_NAME] [GEOGRAPHIC_DATA], [GEOGRAPHIC_DATA], FACS [EMAIL_ADDRESS][DOM…" at bounding box center [323, 155] width 151 height 165
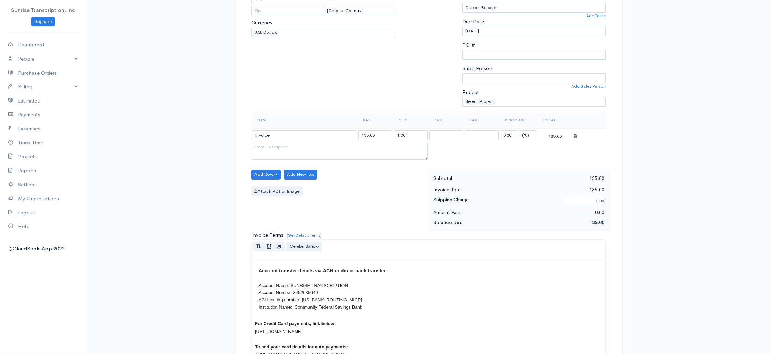
scroll to position [331, 0]
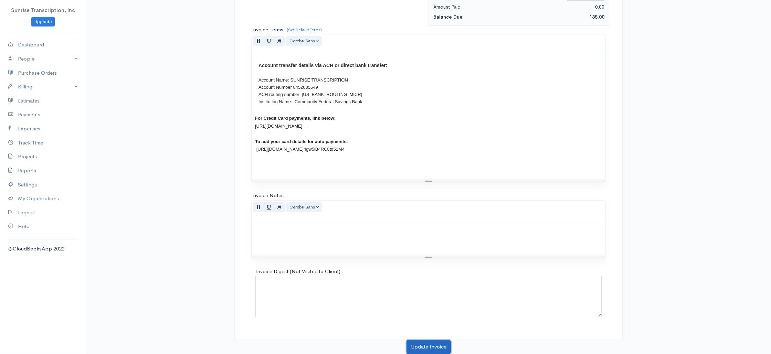
click at [427, 343] on button "Update Invoice" at bounding box center [429, 347] width 44 height 14
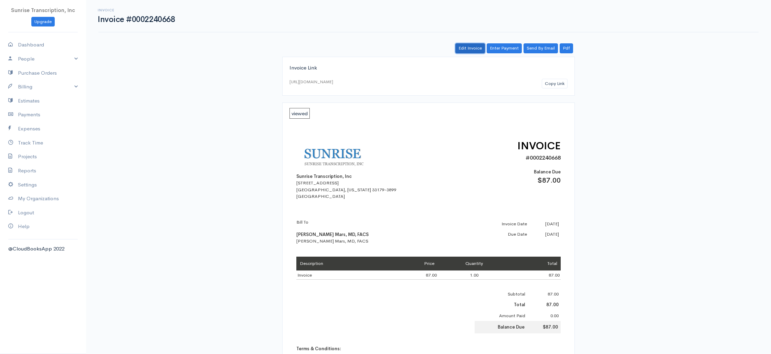
click at [471, 50] on link "Edit Invoice" at bounding box center [470, 48] width 30 height 10
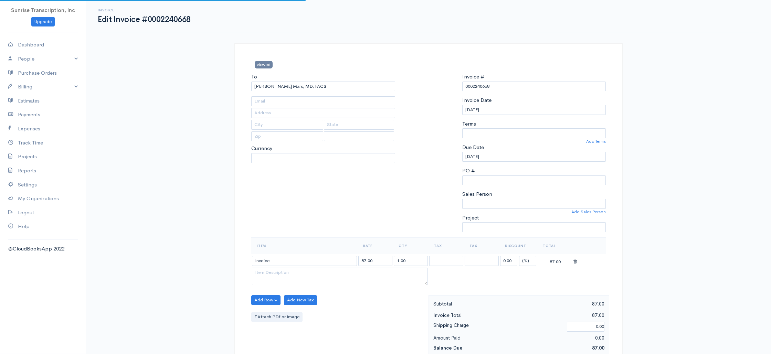
type input "[EMAIL_ADDRESS][DOMAIN_NAME]"
select select "0"
select select
select select "[GEOGRAPHIC_DATA]"
select select "USD"
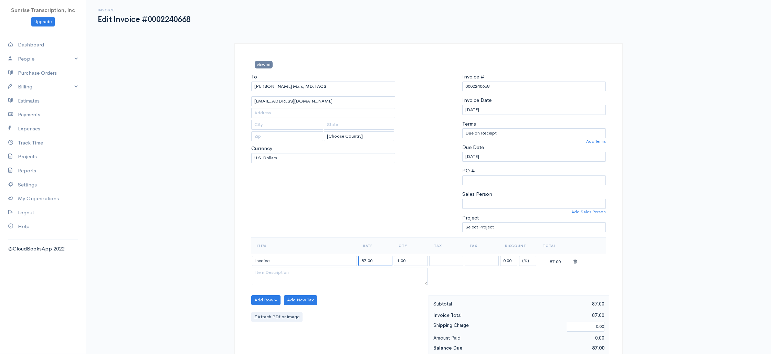
click at [360, 261] on input "87.00" at bounding box center [375, 261] width 34 height 10
drag, startPoint x: 360, startPoint y: 260, endPoint x: 351, endPoint y: 260, distance: 8.6
click at [351, 260] on tr "Invoice 87.00 1.00 0.00 (%) Flat 87.00" at bounding box center [428, 260] width 355 height 13
type input "147.00"
click at [399, 223] on div at bounding box center [429, 155] width 60 height 165
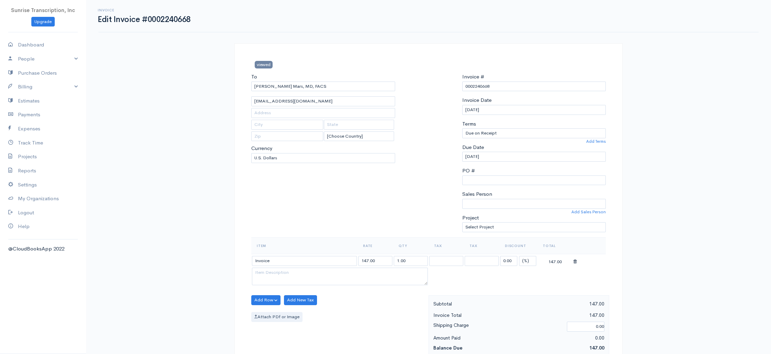
scroll to position [331, 0]
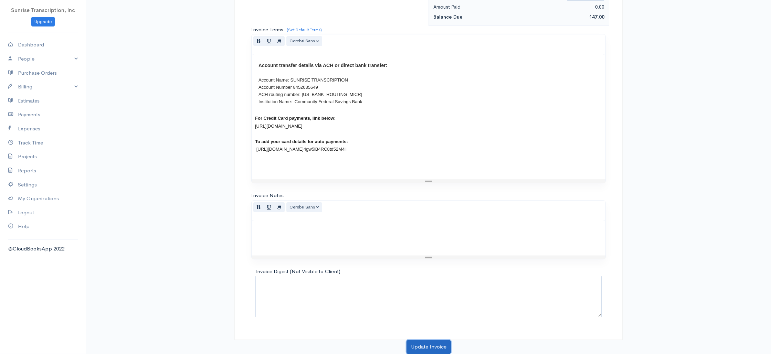
click at [423, 344] on button "Update Invoice" at bounding box center [429, 347] width 44 height 14
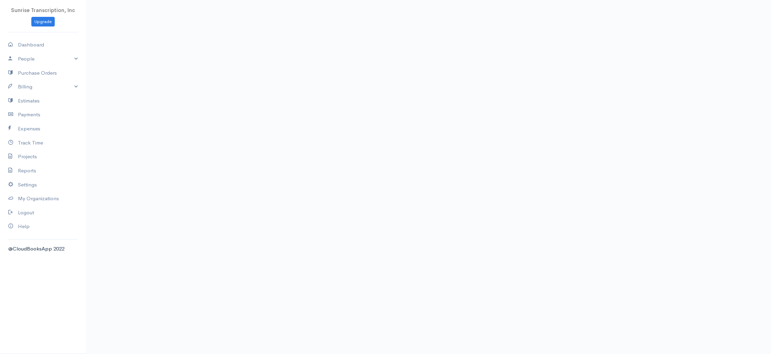
type input "mars"
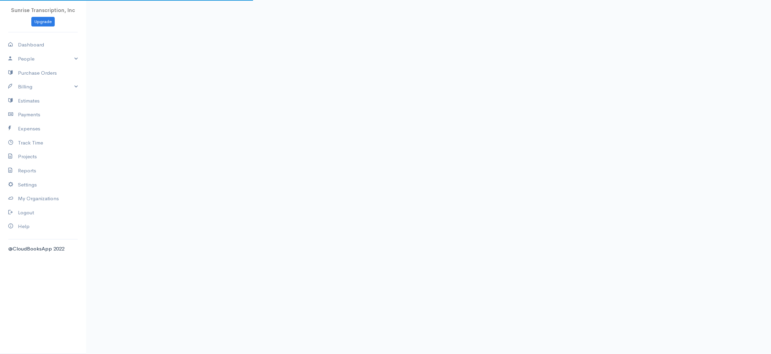
select select "USD"
select select "[GEOGRAPHIC_DATA]"
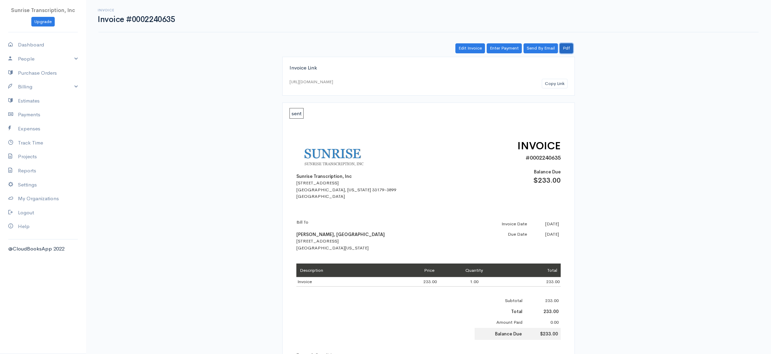
click at [568, 49] on link "Pdf" at bounding box center [566, 48] width 13 height 10
click at [570, 49] on link "Pdf" at bounding box center [566, 48] width 13 height 10
click at [569, 47] on link "Pdf" at bounding box center [566, 48] width 13 height 10
drag, startPoint x: 571, startPoint y: 49, endPoint x: 556, endPoint y: 8, distance: 44.4
click at [571, 49] on link "Pdf" at bounding box center [566, 48] width 13 height 10
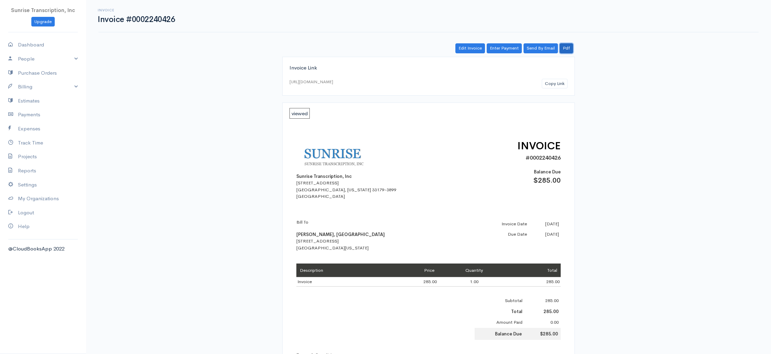
click at [567, 50] on link "Pdf" at bounding box center [566, 48] width 13 height 10
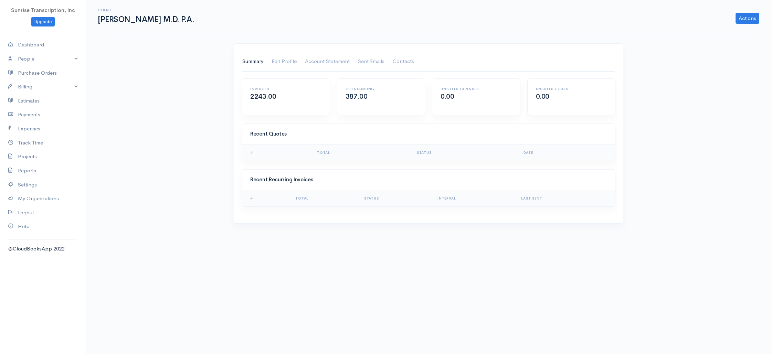
click at [248, 62] on link "Summary" at bounding box center [252, 61] width 21 height 19
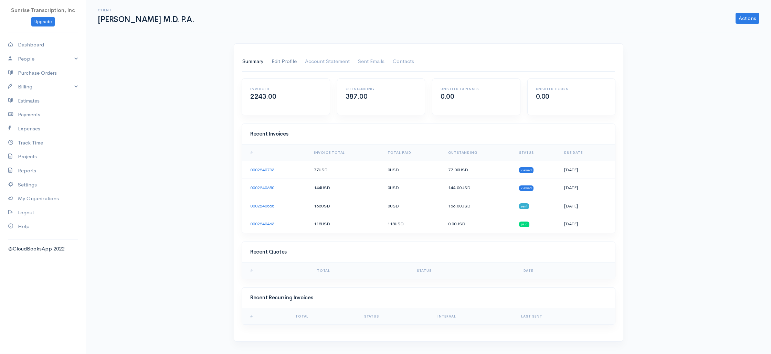
click at [284, 63] on link "Edit Profile" at bounding box center [284, 61] width 25 height 19
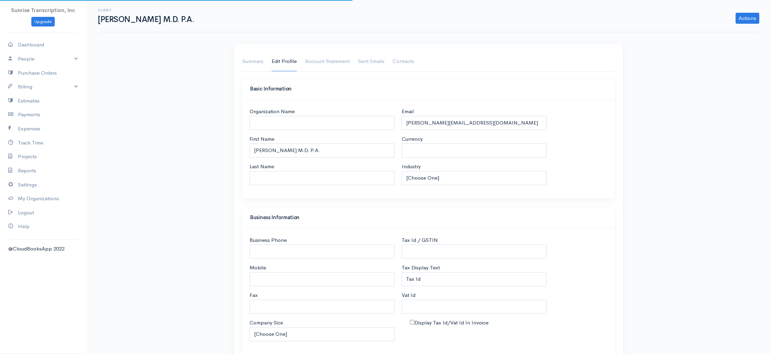
select select "USD"
select select "United States"
click at [481, 126] on input "j.white@phpmds.com" at bounding box center [474, 123] width 145 height 14
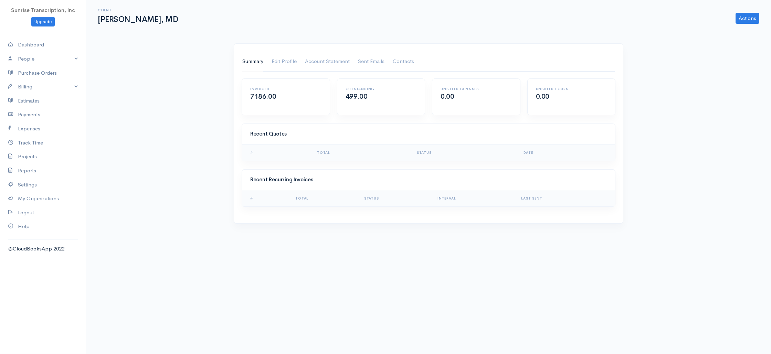
click at [245, 62] on link "Summary" at bounding box center [252, 61] width 21 height 19
click at [252, 58] on link "Summary" at bounding box center [252, 61] width 21 height 19
click at [257, 61] on link "Summary" at bounding box center [252, 61] width 21 height 19
click at [249, 63] on link "Summary" at bounding box center [252, 61] width 21 height 19
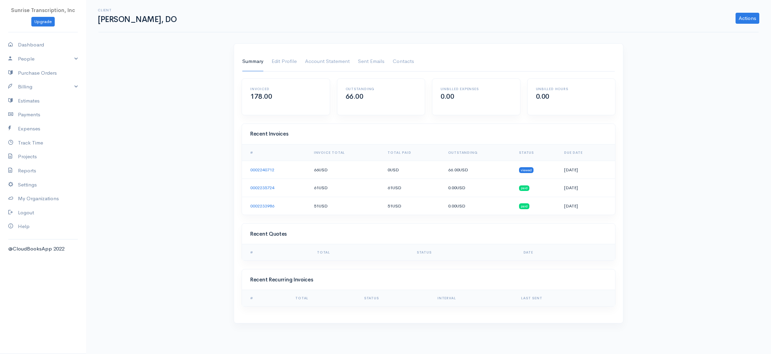
click at [244, 62] on link "Summary" at bounding box center [252, 61] width 21 height 19
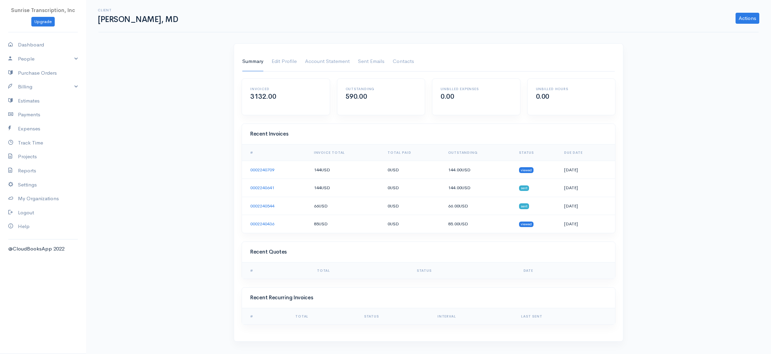
click at [254, 64] on link "Summary" at bounding box center [252, 61] width 21 height 19
click at [283, 64] on link "Edit Profile" at bounding box center [284, 61] width 25 height 19
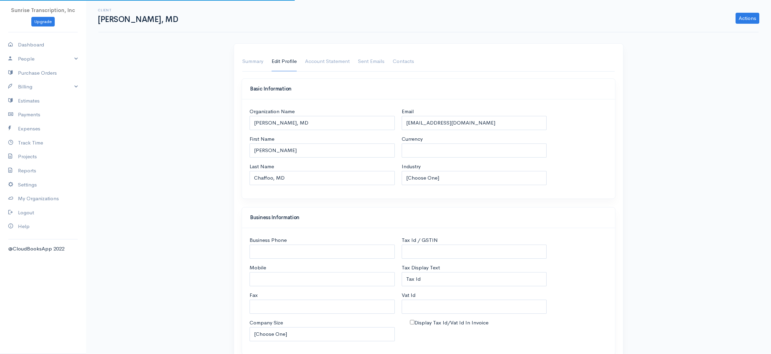
select select "USD"
select select "[GEOGRAPHIC_DATA]"
click at [472, 125] on input "patsmarg@aol.com" at bounding box center [474, 123] width 145 height 14
select select "[GEOGRAPHIC_DATA]"
click at [131, 19] on h1 "Richard Chaffoo, MD" at bounding box center [139, 19] width 82 height 9
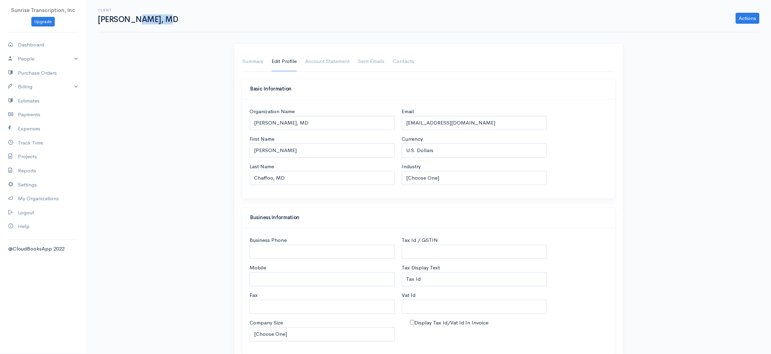
drag, startPoint x: 131, startPoint y: 19, endPoint x: 98, endPoint y: 2, distance: 37.7
click at [131, 19] on h1 "Richard Chaffoo, MD" at bounding box center [139, 19] width 82 height 9
copy h1 "Chaffoo"
click at [462, 119] on input "patsmarg@aol.com" at bounding box center [474, 123] width 145 height 14
click at [466, 124] on input "patsmarg@aol.com" at bounding box center [474, 123] width 145 height 14
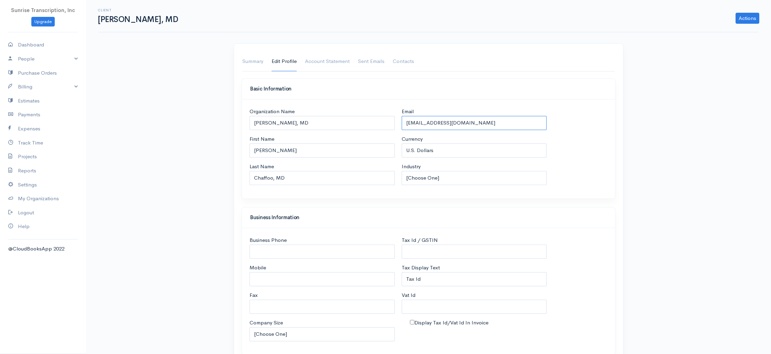
scroll to position [2, 0]
paste input "rchaffoomd@gmai"
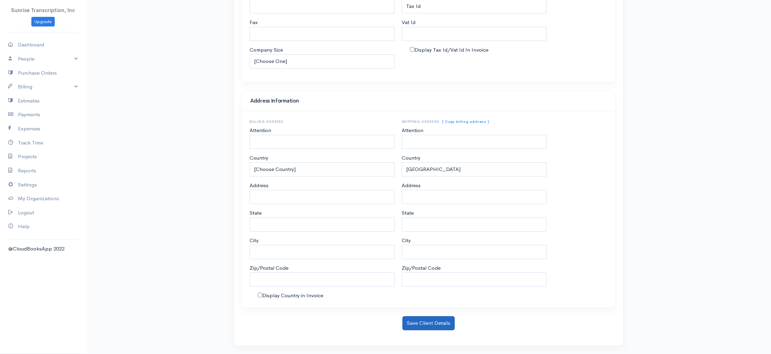
type input "rchaffoomd@gmail.com"
click at [427, 322] on button "Save Client Details" at bounding box center [428, 323] width 52 height 14
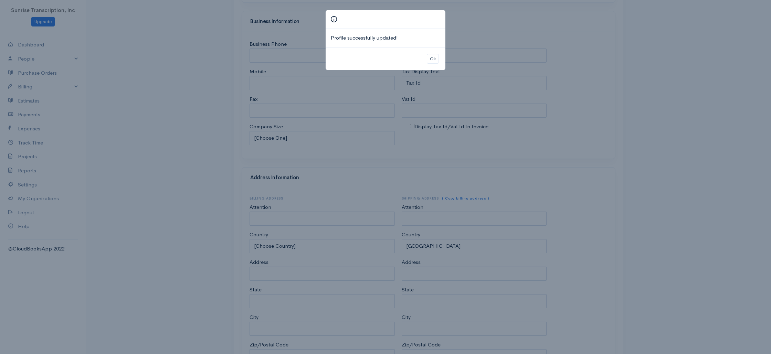
scroll to position [155, 0]
click at [433, 57] on button "Ok" at bounding box center [433, 59] width 12 height 10
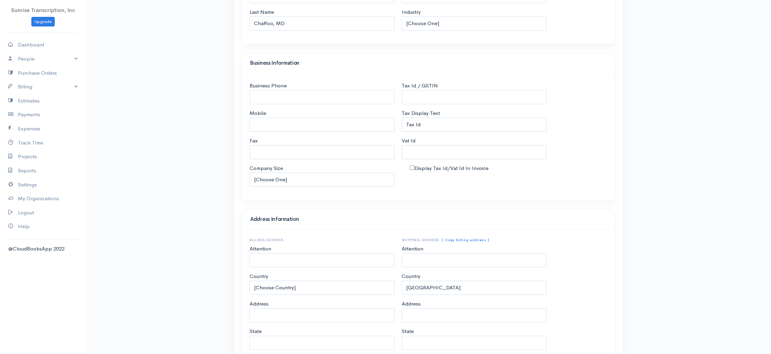
scroll to position [0, 0]
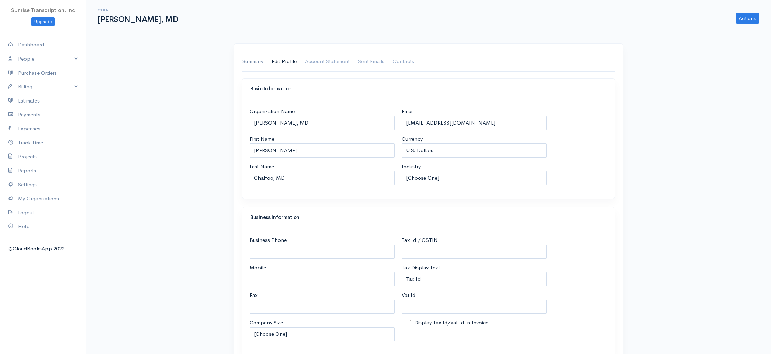
click at [243, 62] on link "Summary" at bounding box center [252, 61] width 21 height 19
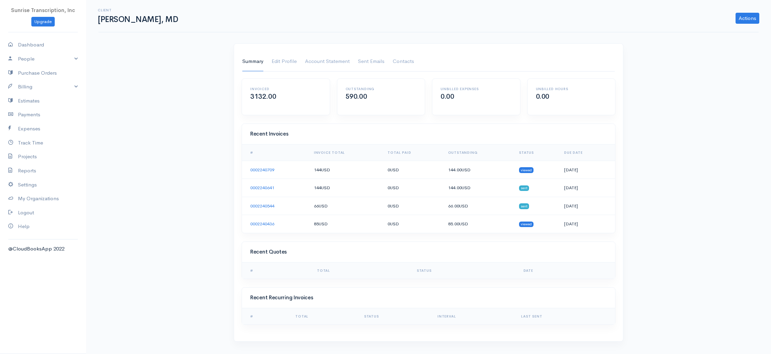
click at [138, 20] on h1 "Richard Chaffoo, MD" at bounding box center [139, 19] width 82 height 9
copy h1 "Chaffoo"
click at [43, 93] on link "Billing" at bounding box center [43, 87] width 86 height 14
click at [37, 99] on link "Invoice" at bounding box center [43, 100] width 86 height 12
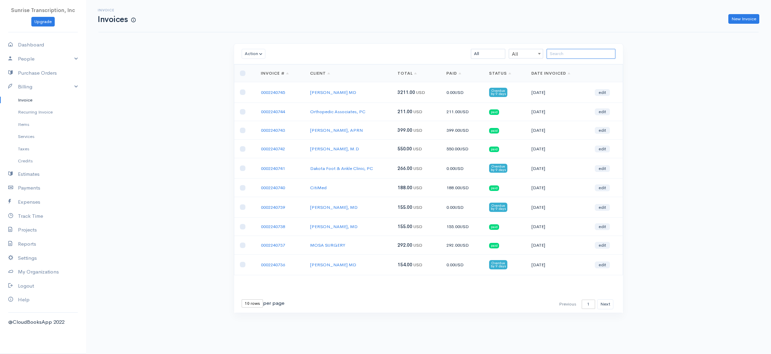
click at [589, 57] on input "search" at bounding box center [581, 54] width 69 height 10
paste input "Chaffoo"
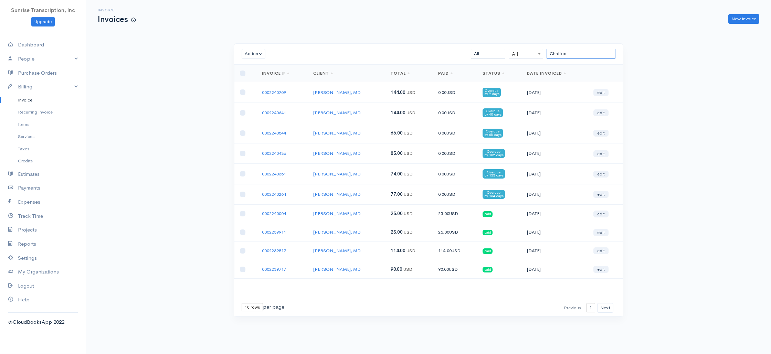
type input "Chaffoo"
click at [346, 115] on link "Richard Chaffoo, MD" at bounding box center [337, 113] width 48 height 6
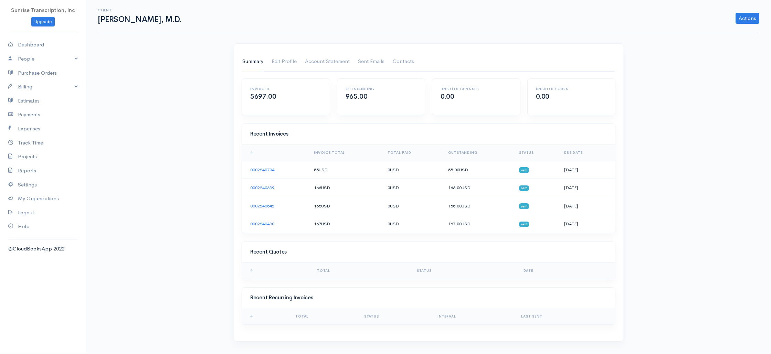
click at [139, 21] on h1 "[PERSON_NAME], M.D." at bounding box center [140, 19] width 85 height 9
click at [285, 60] on link "Edit Profile" at bounding box center [284, 61] width 25 height 19
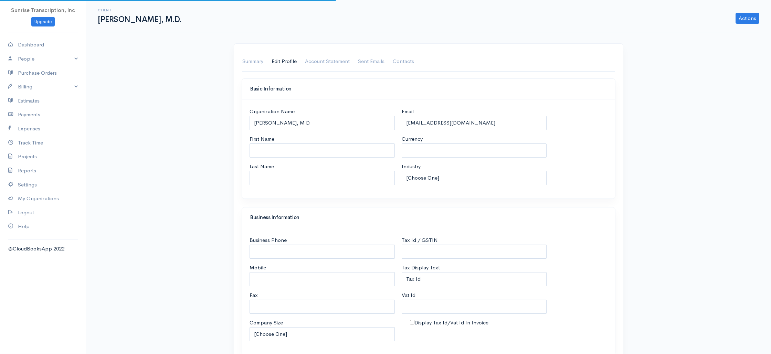
select select "USD"
select select "[GEOGRAPHIC_DATA]"
click at [456, 124] on input "[EMAIL_ADDRESS][DOMAIN_NAME]" at bounding box center [474, 123] width 145 height 14
select select "[GEOGRAPHIC_DATA]"
click at [263, 59] on link "Summary" at bounding box center [252, 61] width 21 height 19
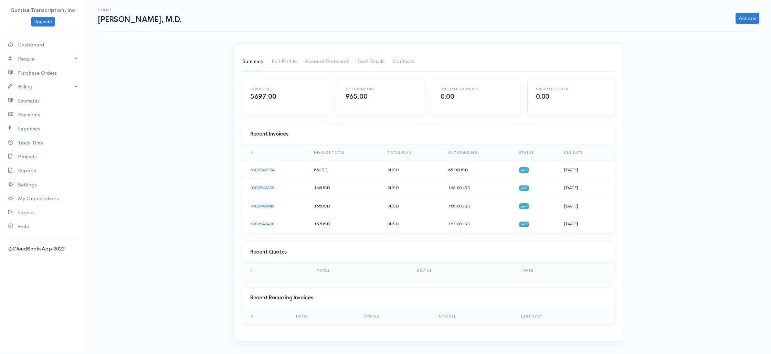
click at [148, 23] on h1 "[PERSON_NAME], M.D." at bounding box center [140, 19] width 85 height 9
copy h1 "[PERSON_NAME]"
drag, startPoint x: 40, startPoint y: 83, endPoint x: 40, endPoint y: 88, distance: 5.2
click at [40, 83] on link "Billing" at bounding box center [43, 87] width 86 height 14
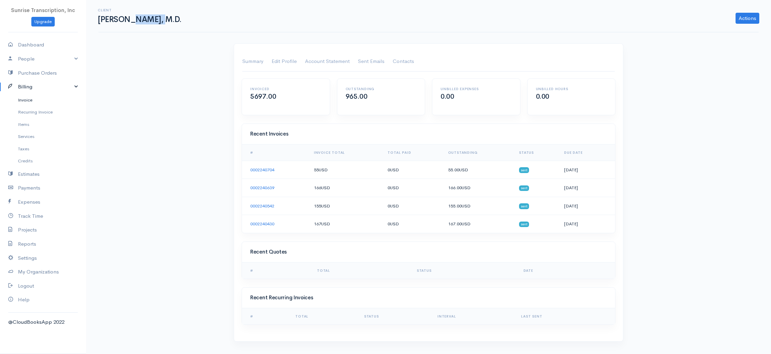
click at [38, 97] on link "Invoice" at bounding box center [43, 100] width 86 height 12
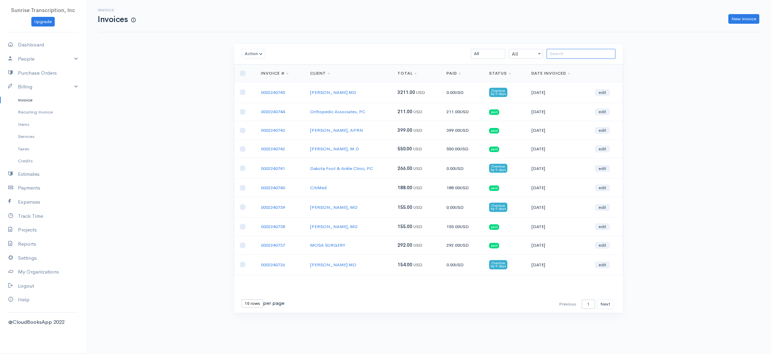
click at [572, 56] on input "search" at bounding box center [581, 54] width 69 height 10
paste input "DeSousa"
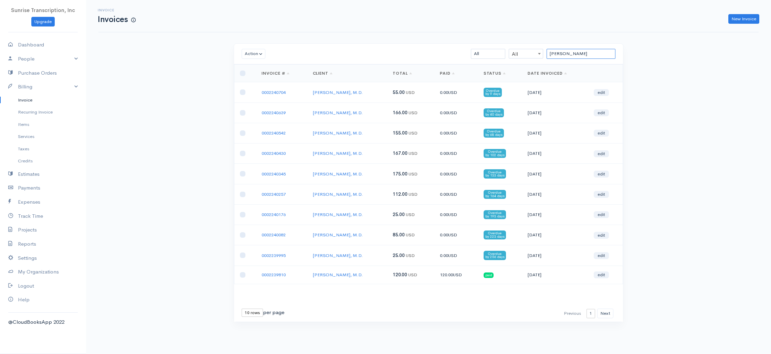
type input "DeSousa"
click at [331, 89] on td "Jose U. DeSousa, M.D." at bounding box center [347, 92] width 80 height 20
click at [330, 92] on link "Jose U. DeSousa, M.D." at bounding box center [338, 93] width 50 height 6
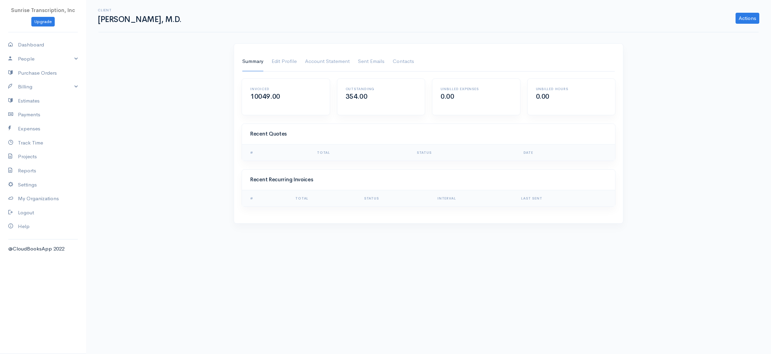
click at [246, 60] on link "Summary" at bounding box center [252, 61] width 21 height 19
click at [247, 60] on link "Summary" at bounding box center [252, 61] width 21 height 19
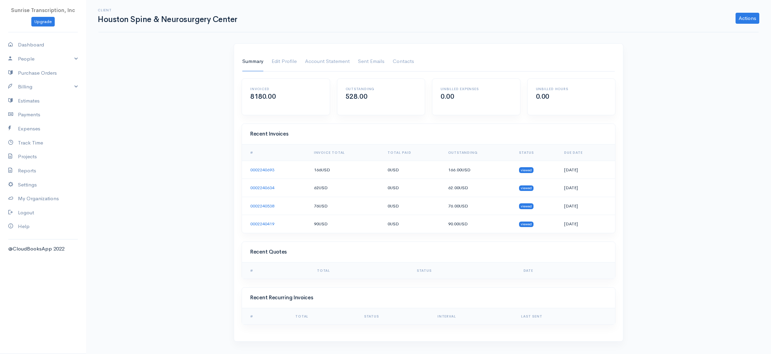
drag, startPoint x: 252, startPoint y: 63, endPoint x: 242, endPoint y: 78, distance: 17.8
click at [252, 63] on link "Summary" at bounding box center [252, 61] width 21 height 19
click at [253, 64] on link "Summary" at bounding box center [252, 61] width 21 height 19
click at [250, 61] on link "Summary" at bounding box center [252, 61] width 21 height 19
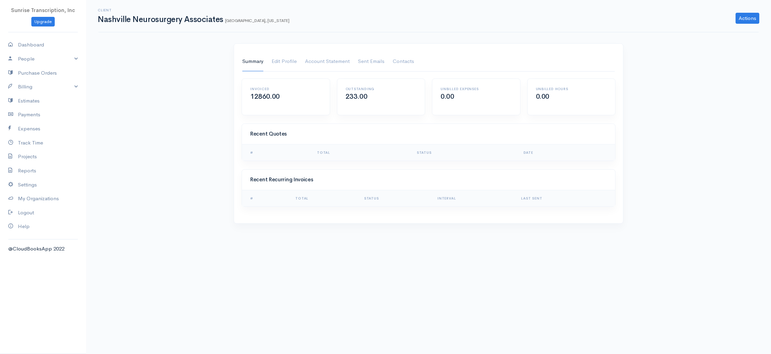
click at [248, 59] on link "Summary" at bounding box center [252, 61] width 21 height 19
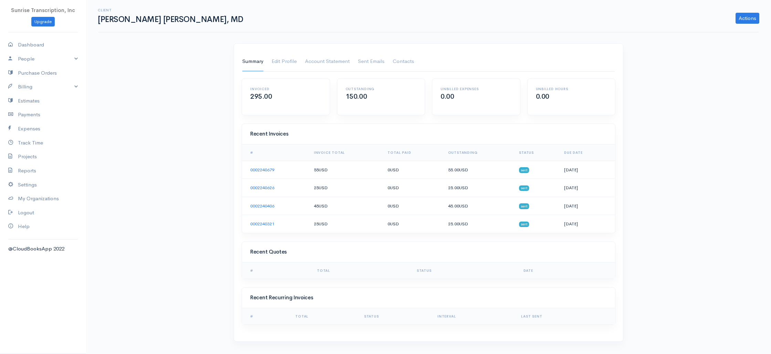
click at [175, 23] on h1 "[PERSON_NAME] [PERSON_NAME], MD" at bounding box center [171, 19] width 147 height 9
click at [175, 23] on h1 "Sundar Reddy S. Pasem, MD" at bounding box center [171, 19] width 147 height 9
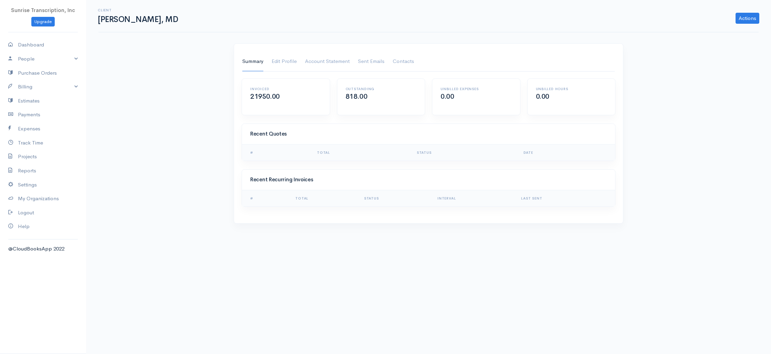
click at [248, 59] on link "Summary" at bounding box center [252, 61] width 21 height 19
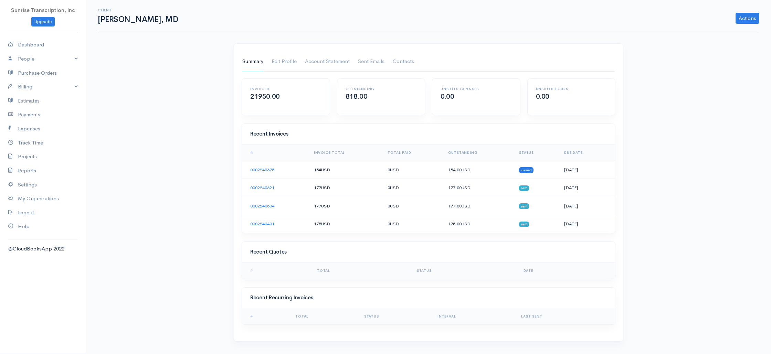
click at [145, 18] on h1 "Krishan K Batra, MD" at bounding box center [139, 19] width 82 height 9
drag, startPoint x: 145, startPoint y: 18, endPoint x: 114, endPoint y: 36, distance: 35.0
click at [145, 18] on h1 "Krishan K Batra, MD" at bounding box center [139, 19] width 82 height 9
copy h1 "Batra"
drag, startPoint x: 38, startPoint y: 88, endPoint x: 32, endPoint y: 96, distance: 10.3
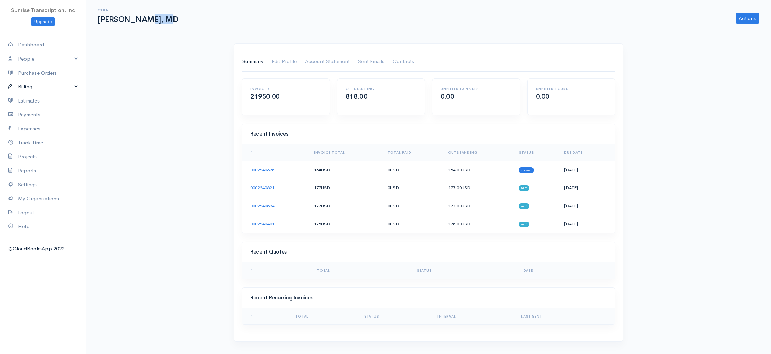
click at [38, 88] on link "Billing" at bounding box center [43, 87] width 86 height 14
click at [29, 102] on link "Invoice" at bounding box center [43, 100] width 86 height 12
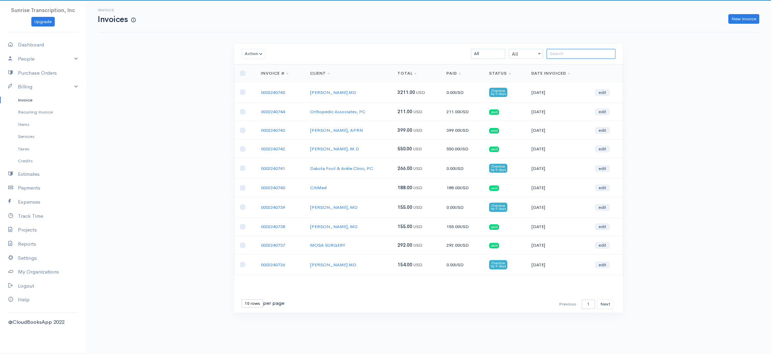
click at [585, 53] on input "search" at bounding box center [581, 54] width 69 height 10
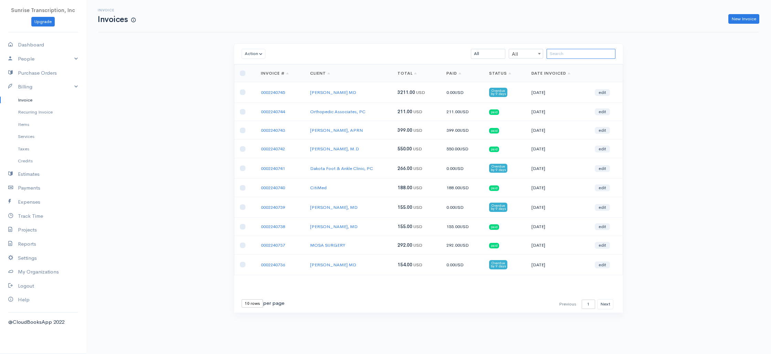
paste input "Batra"
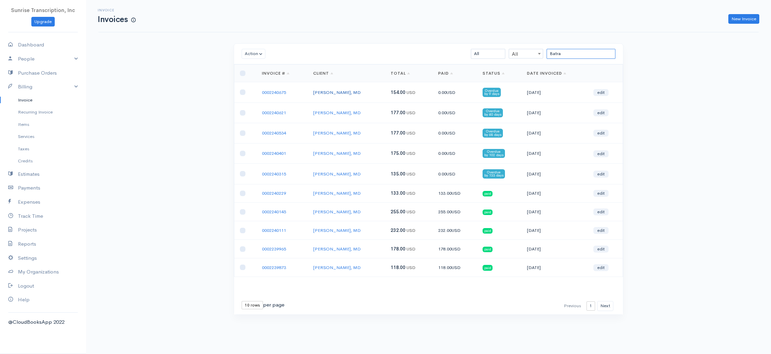
type input "Batra"
click at [336, 95] on link "Krishan K Batra, MD" at bounding box center [337, 93] width 48 height 6
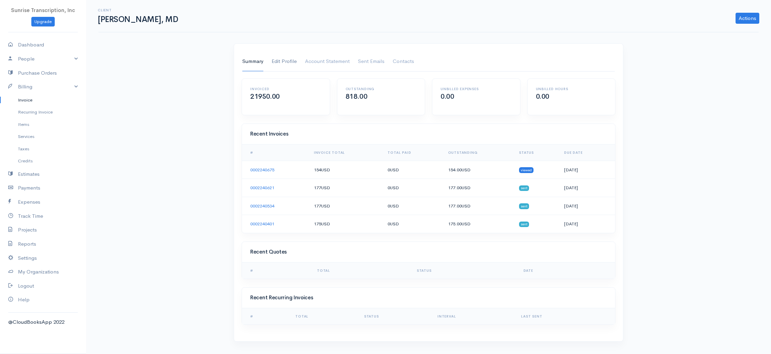
click at [277, 61] on link "Edit Profile" at bounding box center [284, 61] width 25 height 19
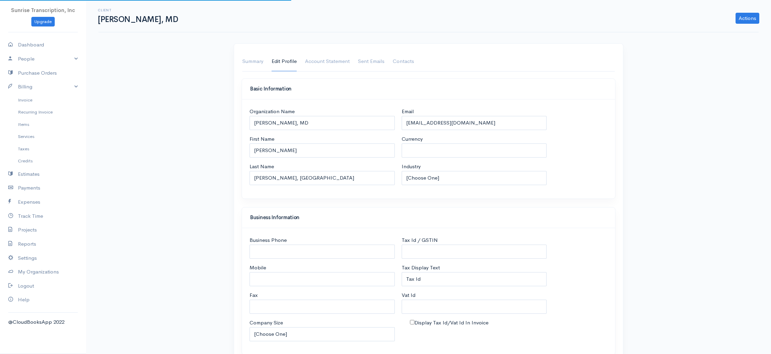
select select "USD"
select select "United States"
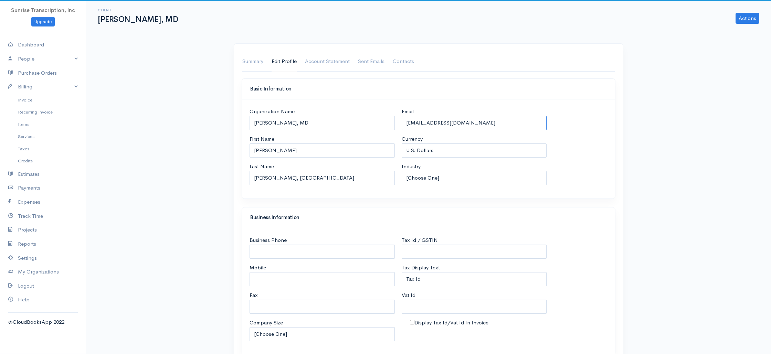
click at [482, 123] on input "doctorbatra@gmail.com" at bounding box center [474, 123] width 145 height 14
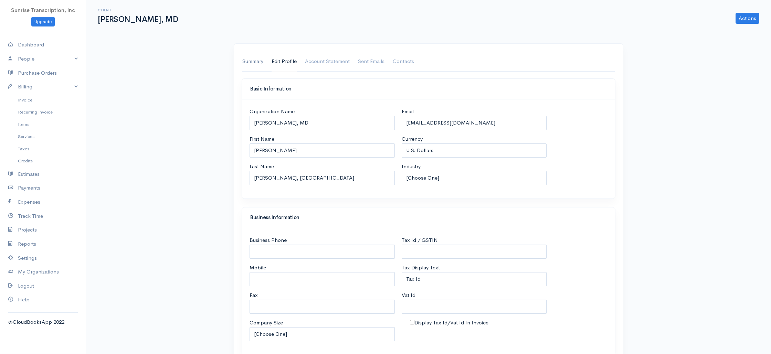
click at [247, 60] on link "Summary" at bounding box center [252, 61] width 21 height 19
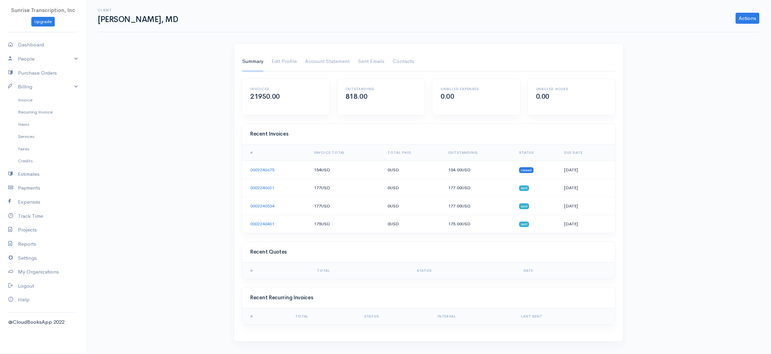
click at [143, 20] on h1 "Krishan K Batra, MD" at bounding box center [139, 19] width 82 height 9
copy h1 "Batra"
click at [32, 127] on link "Items" at bounding box center [43, 124] width 86 height 12
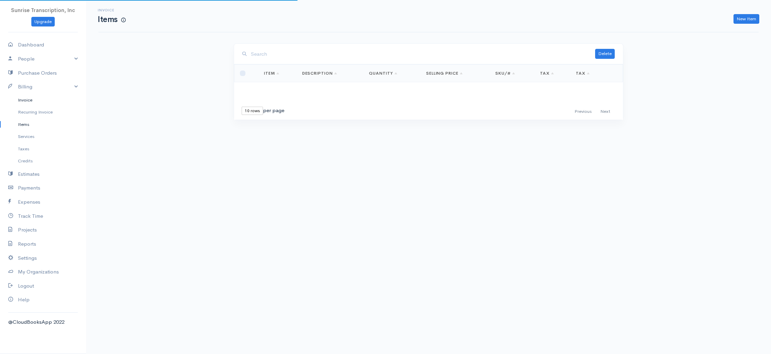
drag, startPoint x: 41, startPoint y: 100, endPoint x: 73, endPoint y: 101, distance: 31.7
click at [41, 100] on link "Invoice" at bounding box center [43, 100] width 86 height 12
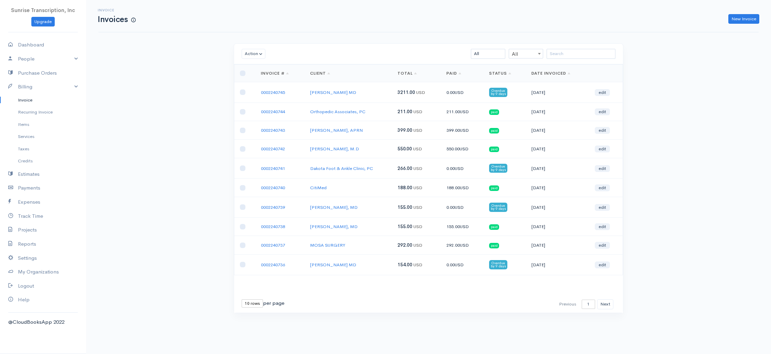
click at [575, 48] on div "Action Archive Delete Download PDF Send Mark as Sent Mark Un-Sent Enter Payment…" at bounding box center [428, 54] width 389 height 21
click at [579, 52] on input "search" at bounding box center [581, 54] width 69 height 10
paste input "Batra"
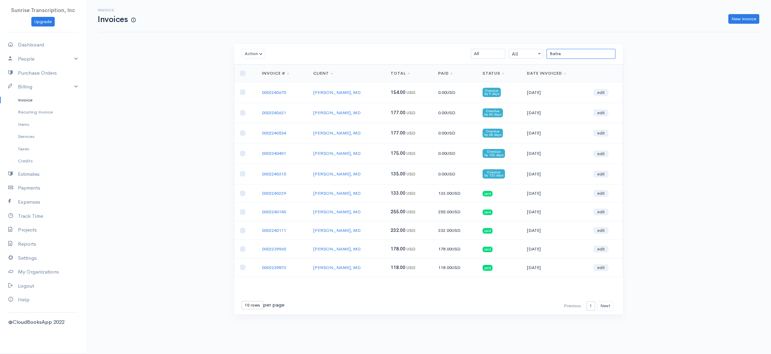
type input "Batra"
click at [330, 112] on link "Krishan K Batra, MD" at bounding box center [337, 113] width 48 height 6
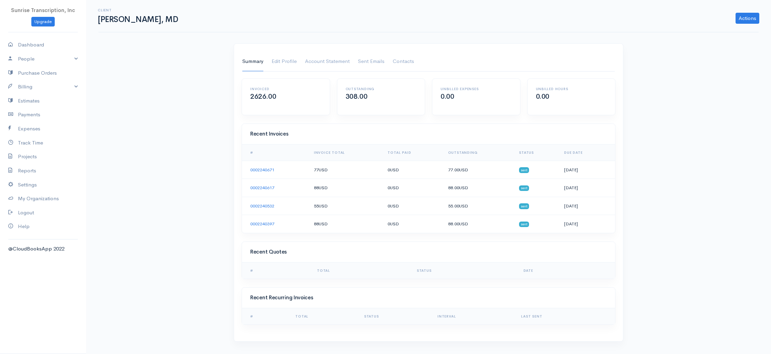
click at [135, 21] on h1 "[PERSON_NAME], MD" at bounding box center [139, 19] width 82 height 9
copy h1 "[PERSON_NAME]"
click at [39, 92] on link "Billing" at bounding box center [43, 87] width 86 height 14
click at [35, 99] on link "Invoice" at bounding box center [43, 100] width 86 height 12
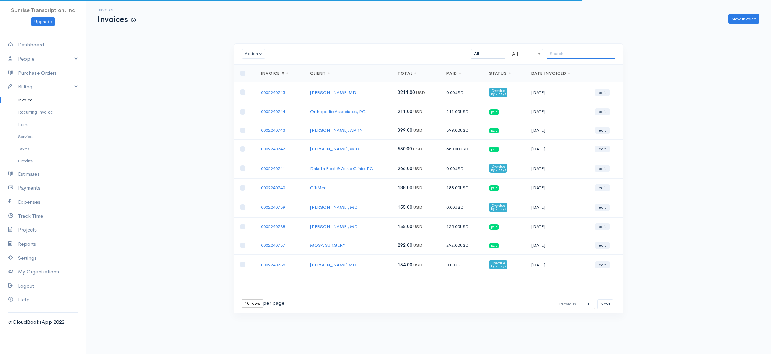
click at [566, 54] on input "search" at bounding box center [581, 54] width 69 height 10
paste input "Simon"
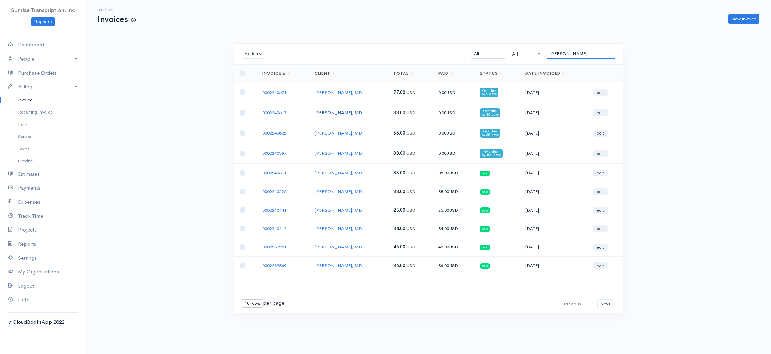
type input "Simon"
click at [329, 111] on link "Peter Simon, MD" at bounding box center [339, 113] width 48 height 6
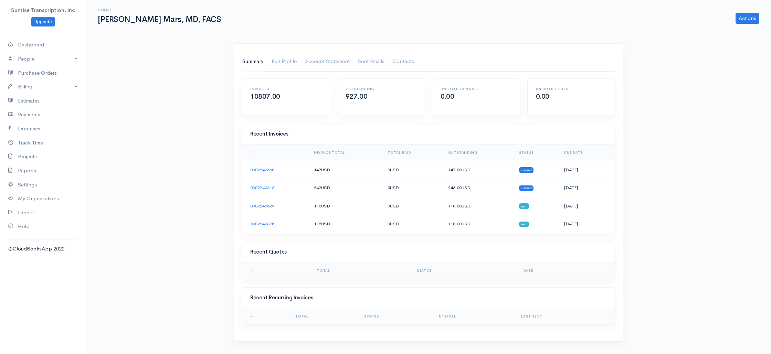
click at [150, 19] on h1 "[PERSON_NAME] Mars, MD, FACS" at bounding box center [160, 19] width 125 height 9
drag, startPoint x: 150, startPoint y: 19, endPoint x: 145, endPoint y: 27, distance: 9.2
click at [150, 19] on h1 "[PERSON_NAME] Mars, MD, FACS" at bounding box center [160, 19] width 125 height 9
copy h1 "Mars"
click at [43, 91] on link "Billing" at bounding box center [43, 87] width 86 height 14
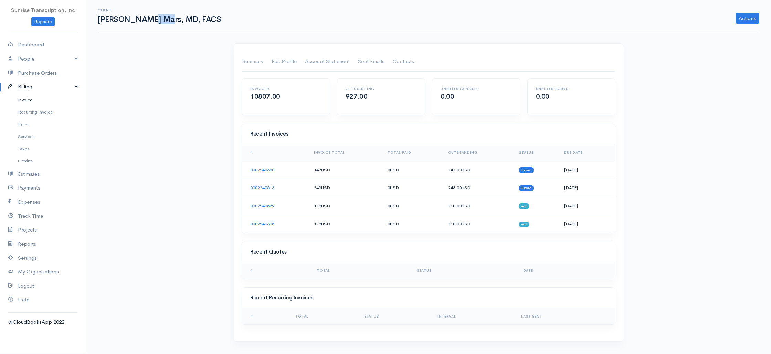
click at [37, 98] on link "Invoice" at bounding box center [43, 100] width 86 height 12
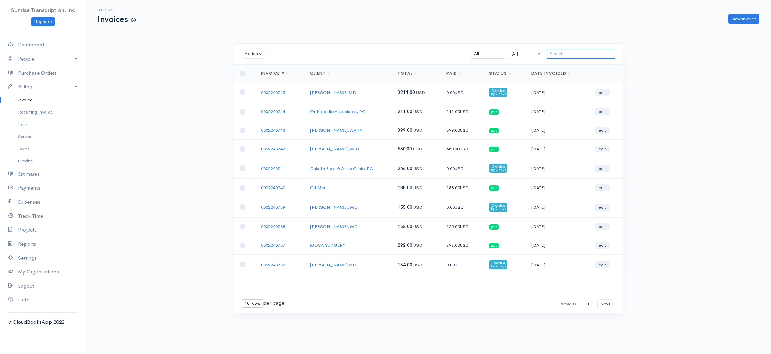
click at [570, 51] on input "search" at bounding box center [581, 54] width 69 height 10
paste input "Mars"
type input "Mars"
